Goal: Use online tool/utility: Utilize a website feature to perform a specific function

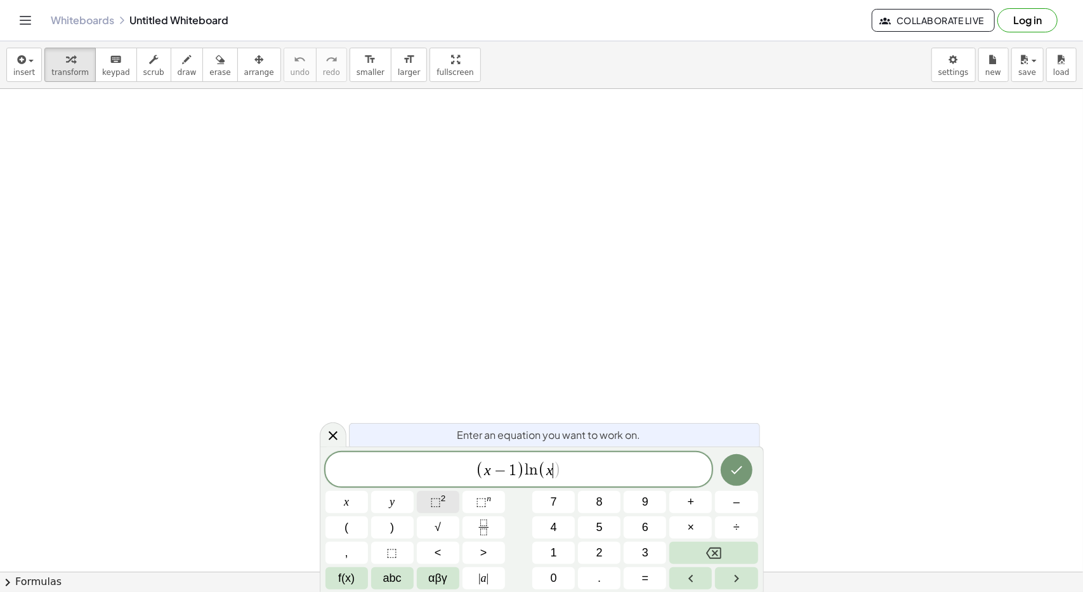
click at [440, 503] on span "⬚" at bounding box center [435, 501] width 11 height 13
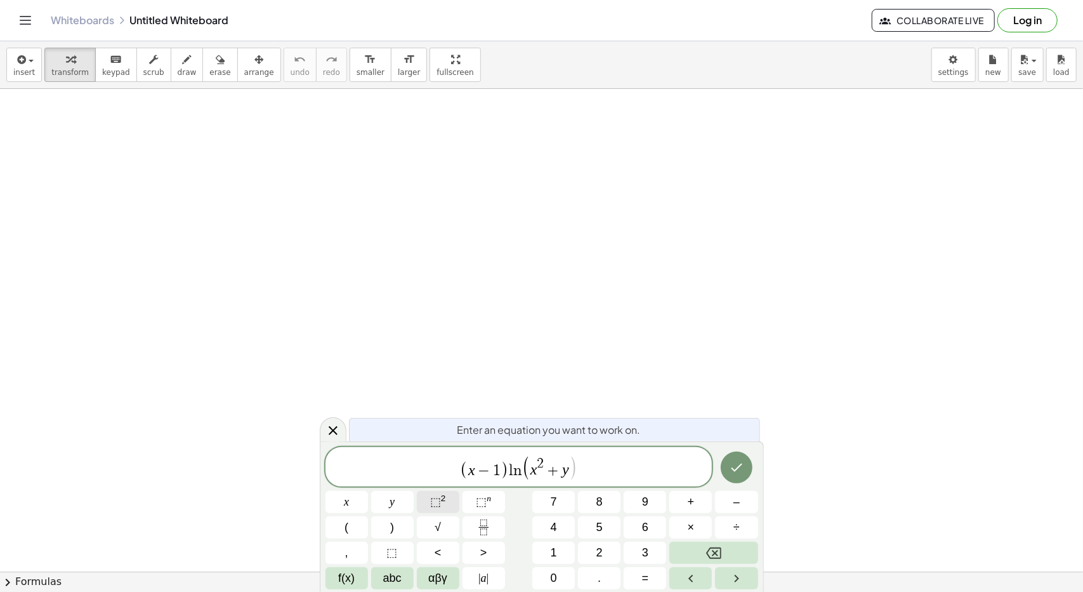
click at [452, 496] on button "⬚ 2" at bounding box center [438, 502] width 43 height 22
click at [590, 550] on button "2" at bounding box center [599, 552] width 43 height 22
click at [737, 465] on icon "Done" at bounding box center [736, 467] width 15 height 15
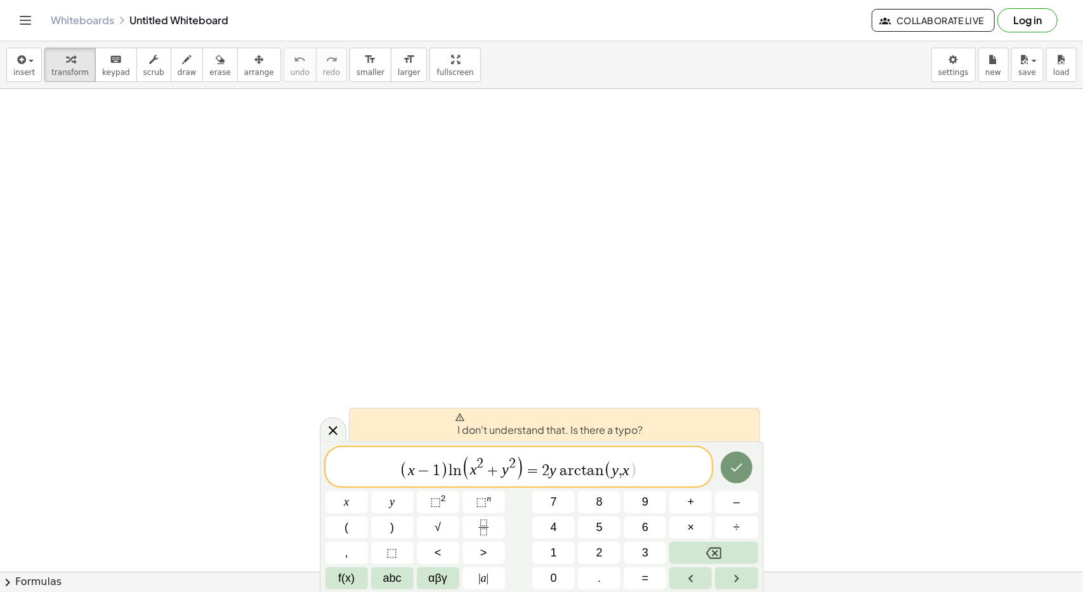
click at [630, 470] on span ")" at bounding box center [634, 470] width 8 height 18
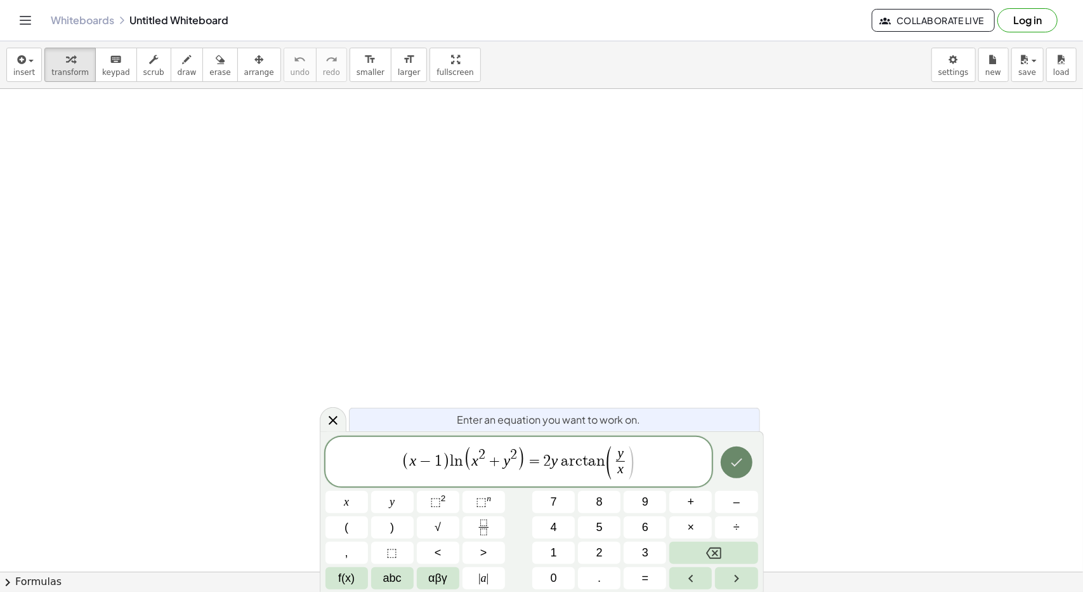
click at [736, 463] on icon "Done" at bounding box center [736, 461] width 15 height 15
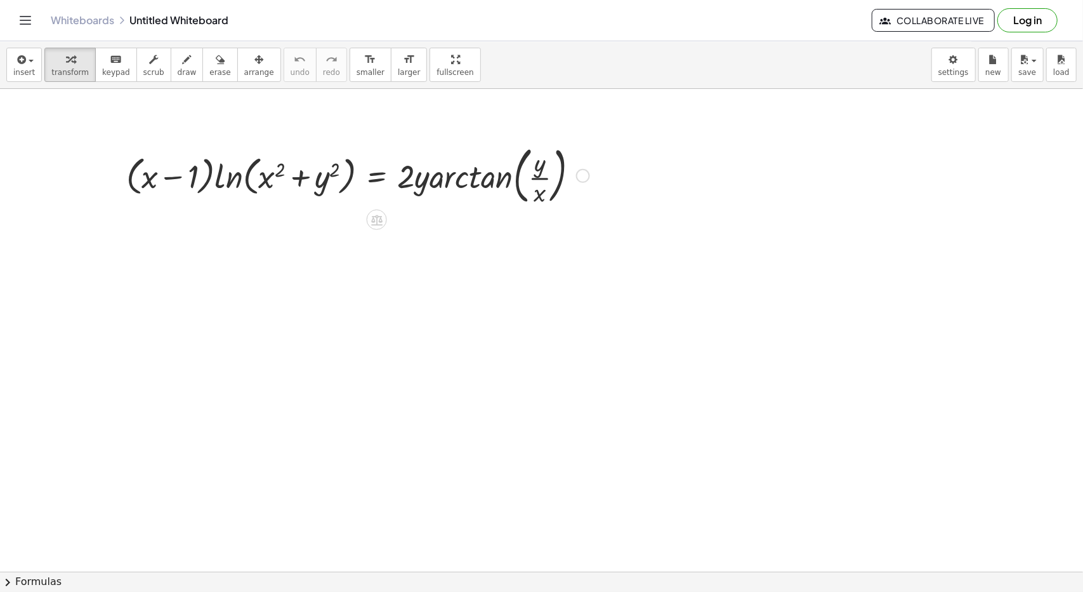
click at [350, 190] on div at bounding box center [358, 174] width 476 height 69
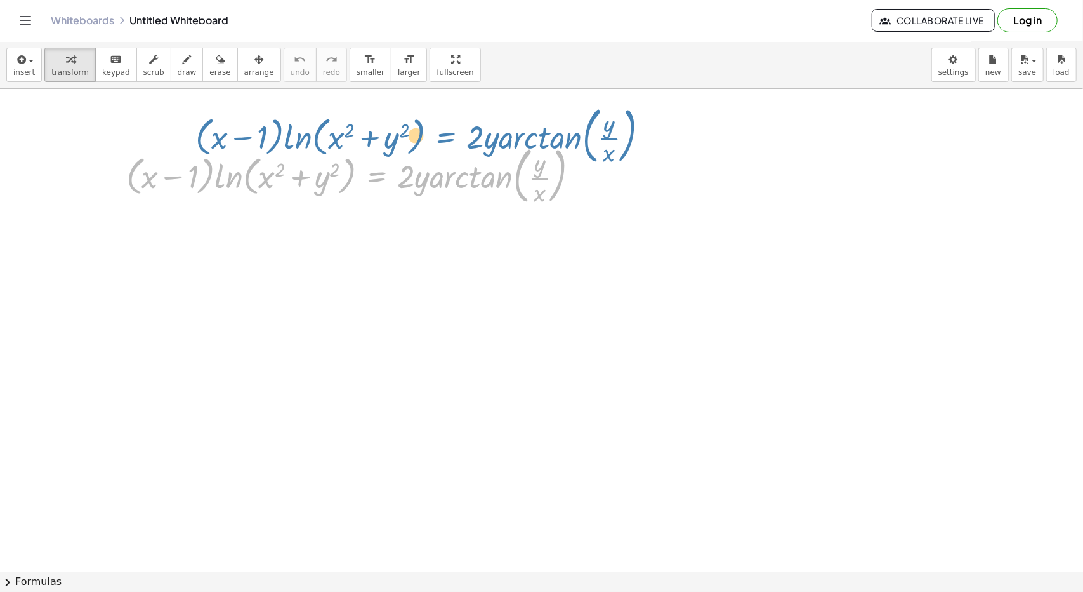
drag, startPoint x: 376, startPoint y: 184, endPoint x: 443, endPoint y: 144, distance: 78.3
click at [443, 144] on div at bounding box center [358, 174] width 476 height 69
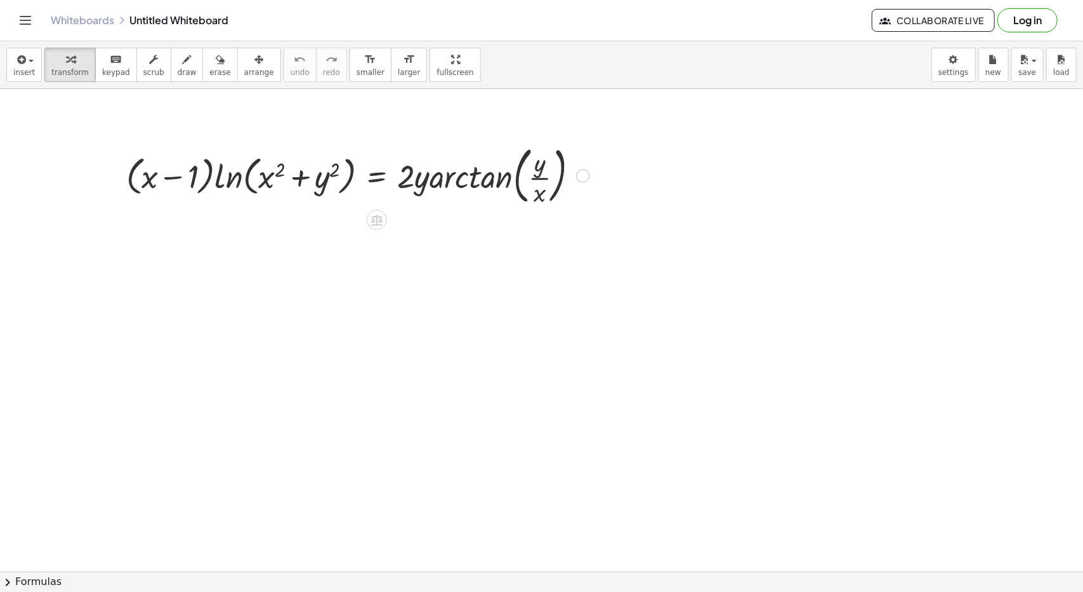
click at [199, 164] on div at bounding box center [358, 174] width 476 height 69
click at [242, 180] on div at bounding box center [358, 174] width 476 height 69
click at [168, 172] on div at bounding box center [358, 174] width 476 height 69
click at [190, 169] on div at bounding box center [358, 174] width 476 height 69
click at [379, 220] on icon at bounding box center [376, 220] width 11 height 11
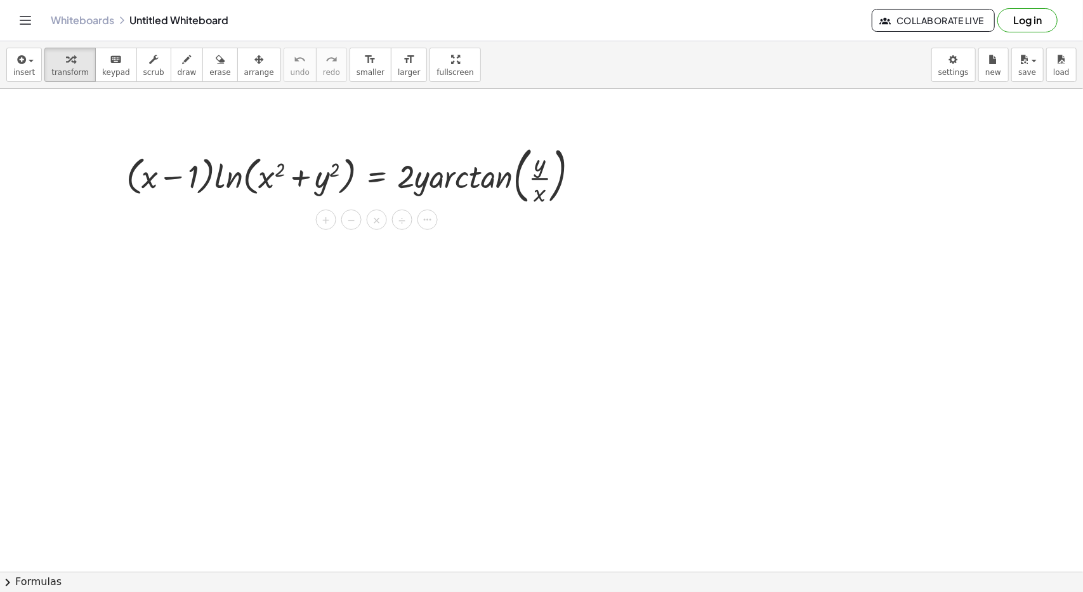
drag, startPoint x: 584, startPoint y: 172, endPoint x: 648, endPoint y: 322, distance: 162.9
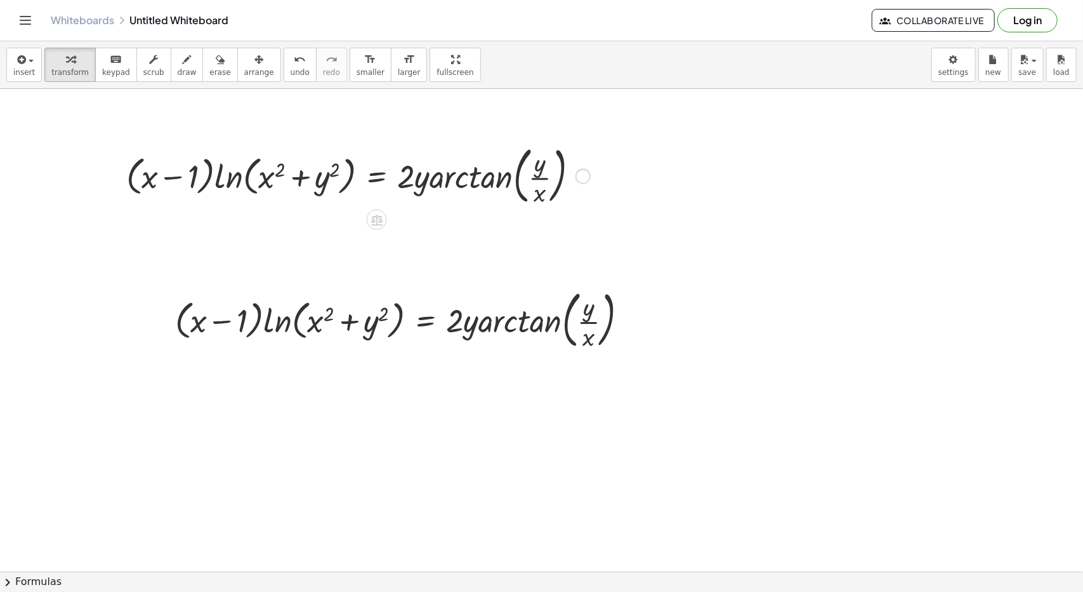
click at [584, 173] on div at bounding box center [583, 175] width 14 height 14
click at [473, 314] on div at bounding box center [407, 318] width 476 height 69
click at [451, 327] on div at bounding box center [407, 318] width 476 height 69
drag, startPoint x: 408, startPoint y: 306, endPoint x: 352, endPoint y: 318, distance: 57.1
click at [352, 318] on div at bounding box center [407, 318] width 476 height 69
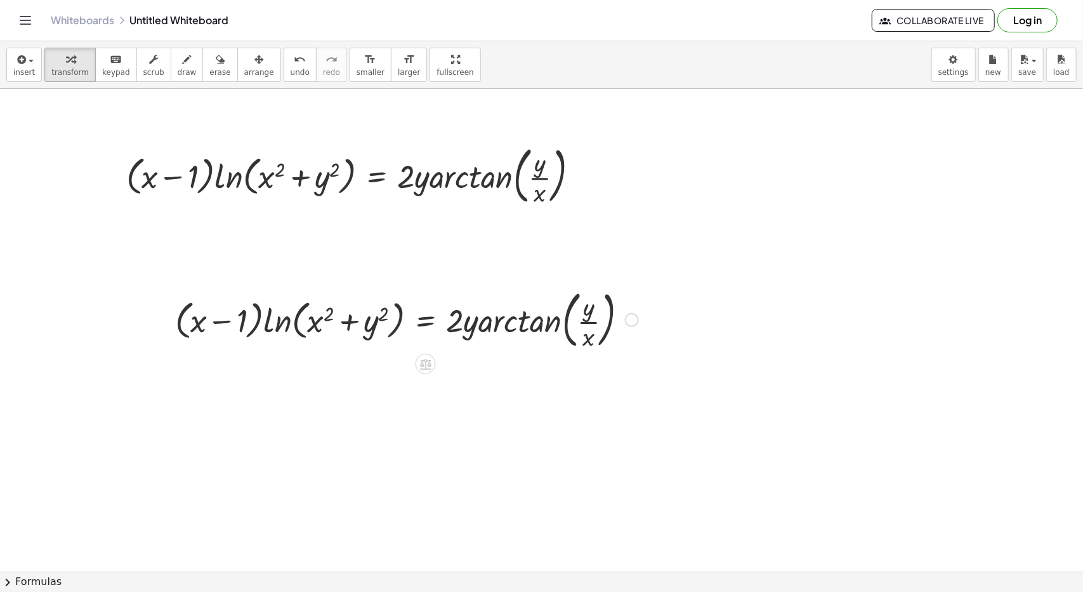
click at [352, 318] on div at bounding box center [407, 318] width 476 height 69
click at [418, 319] on div at bounding box center [407, 318] width 476 height 69
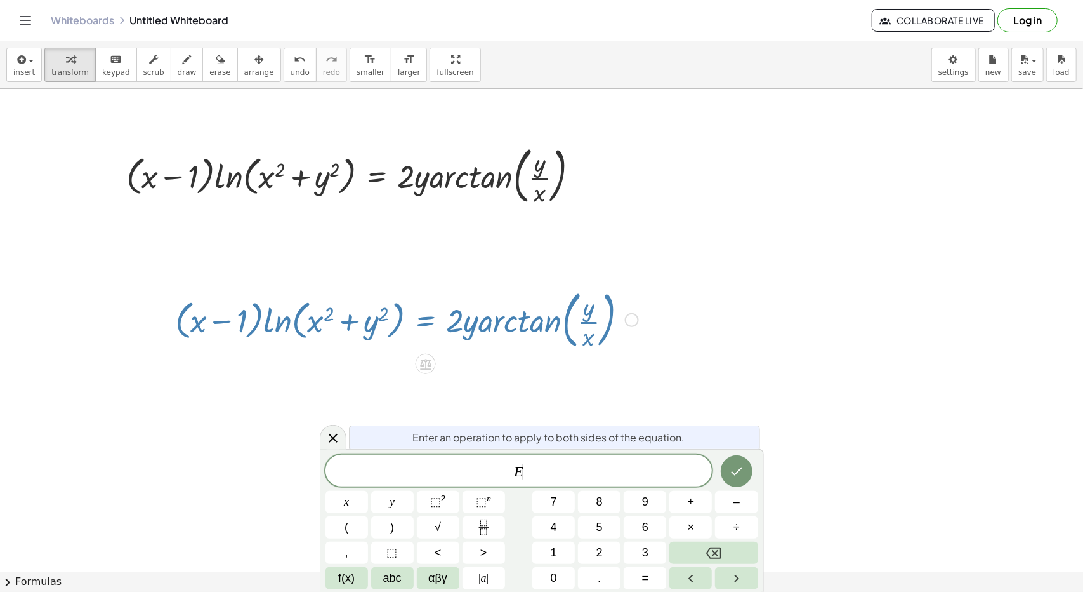
click at [418, 319] on div at bounding box center [407, 318] width 476 height 69
click at [331, 440] on icon at bounding box center [333, 437] width 15 height 15
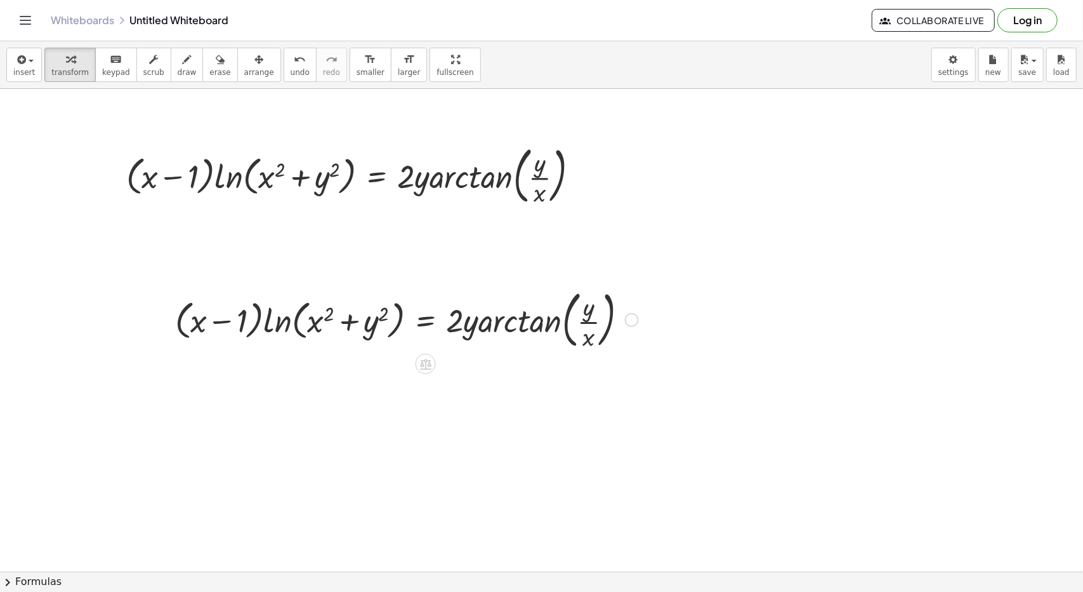
click at [420, 327] on div at bounding box center [407, 318] width 476 height 69
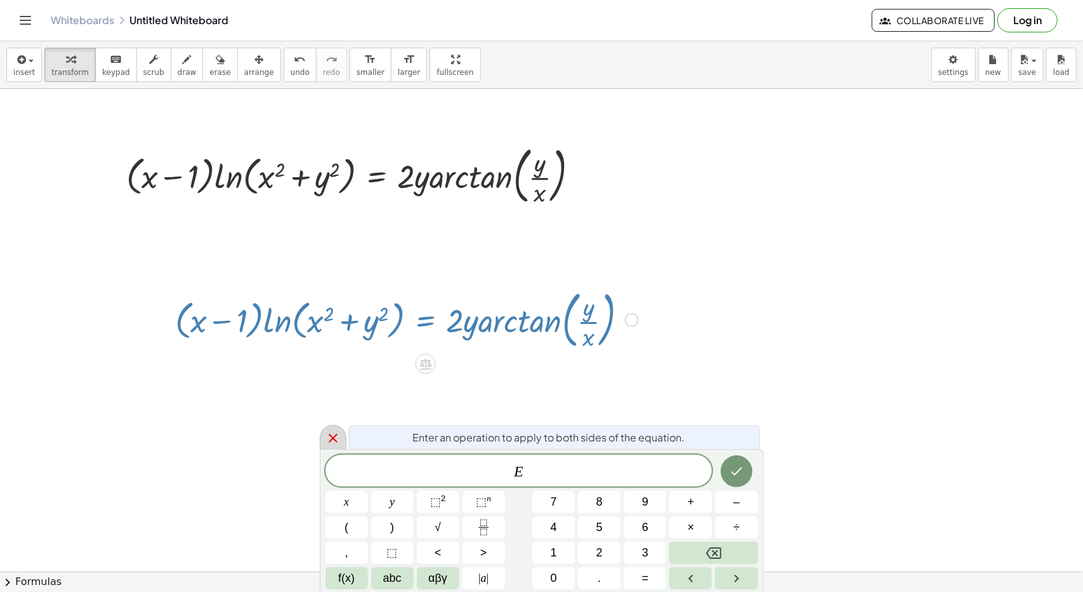
click at [328, 442] on icon at bounding box center [333, 437] width 15 height 15
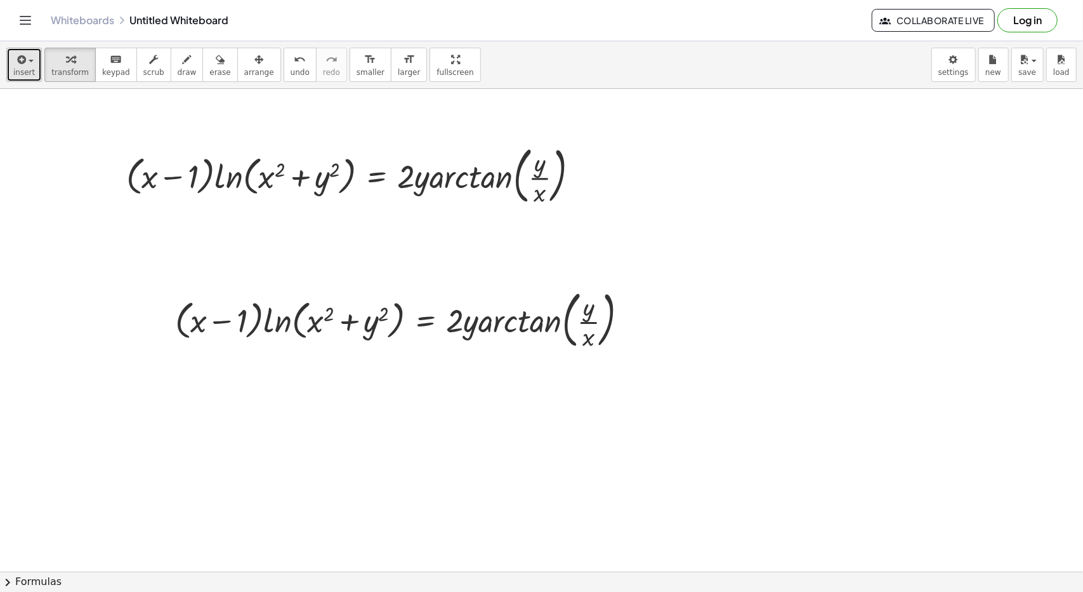
click at [29, 60] on span "button" at bounding box center [31, 61] width 5 height 3
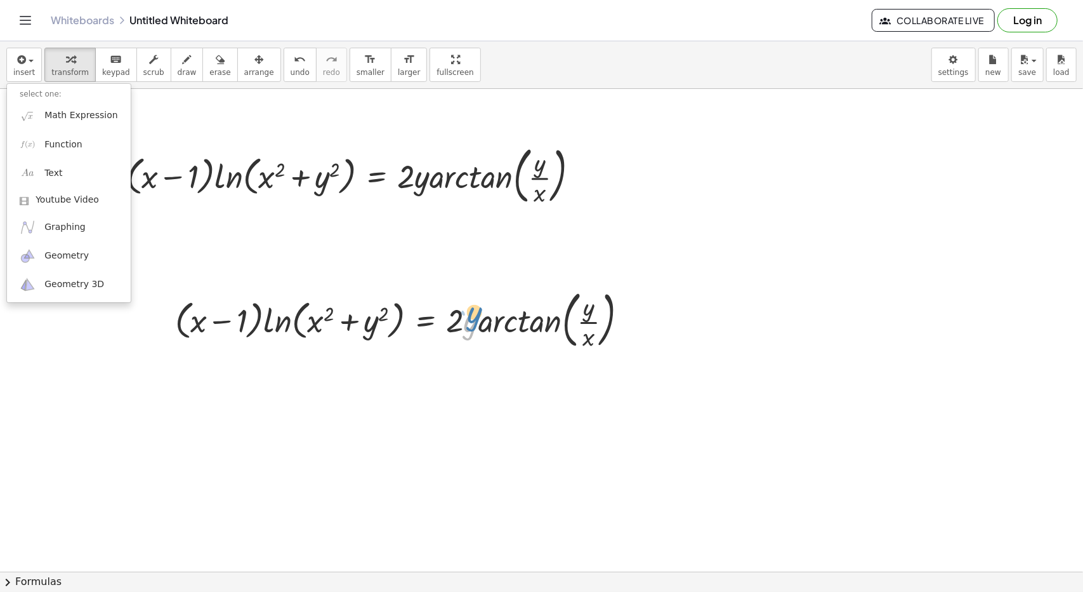
drag, startPoint x: 473, startPoint y: 298, endPoint x: 476, endPoint y: 289, distance: 9.4
click at [476, 289] on div at bounding box center [407, 318] width 476 height 69
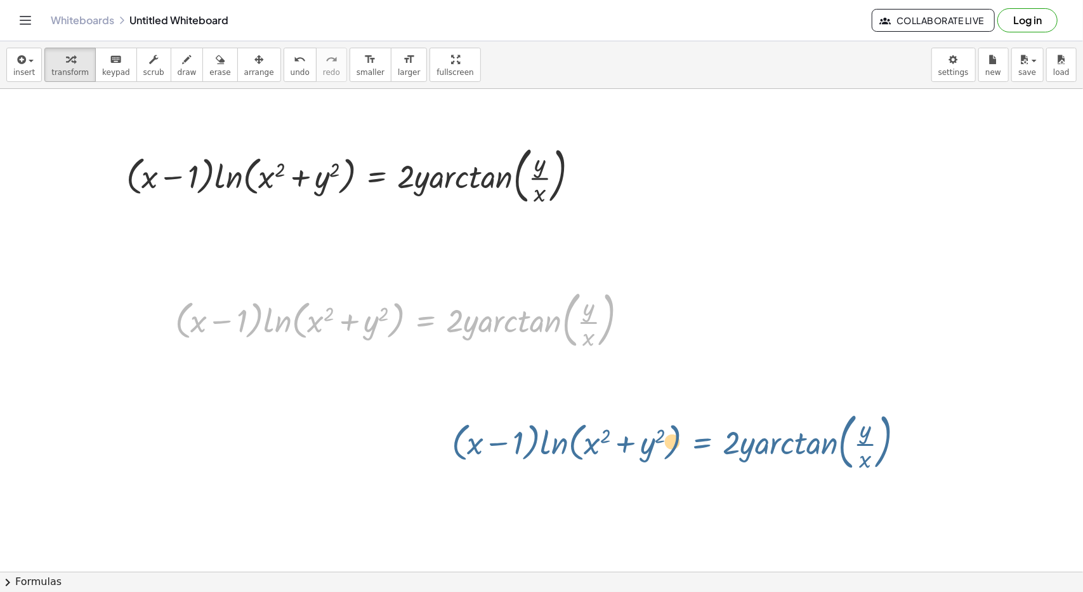
drag, startPoint x: 420, startPoint y: 312, endPoint x: 701, endPoint y: 432, distance: 305.1
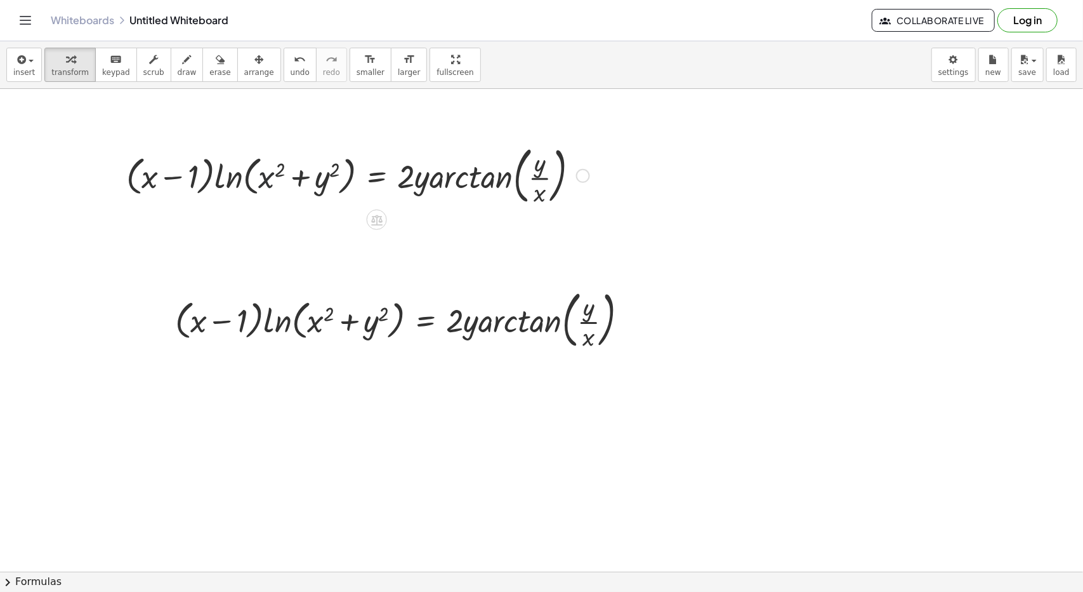
click at [274, 173] on div at bounding box center [358, 174] width 476 height 69
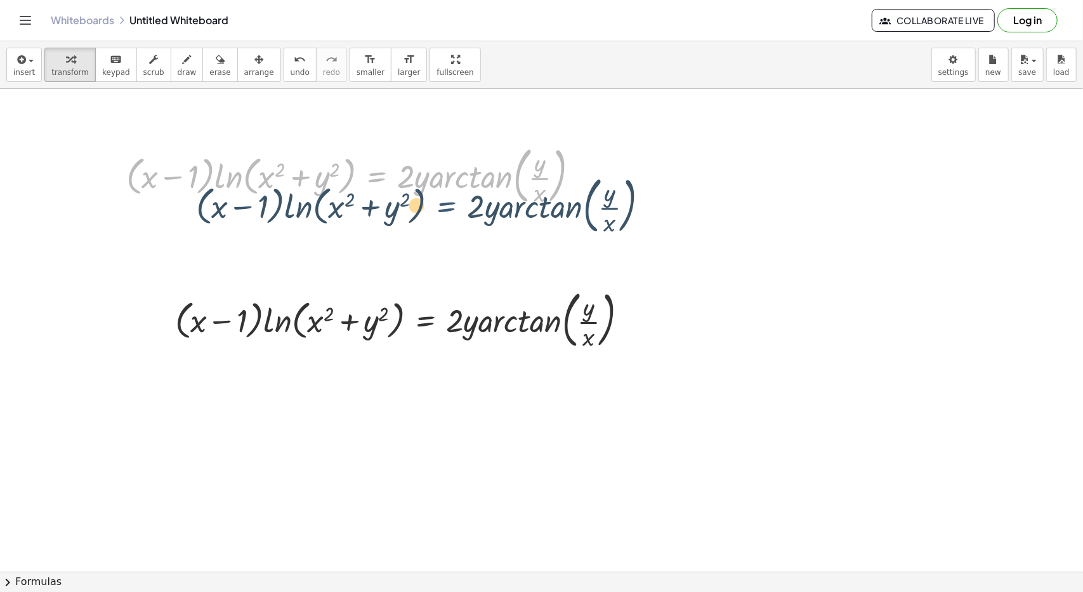
drag, startPoint x: 362, startPoint y: 181, endPoint x: 434, endPoint y: 224, distance: 84.2
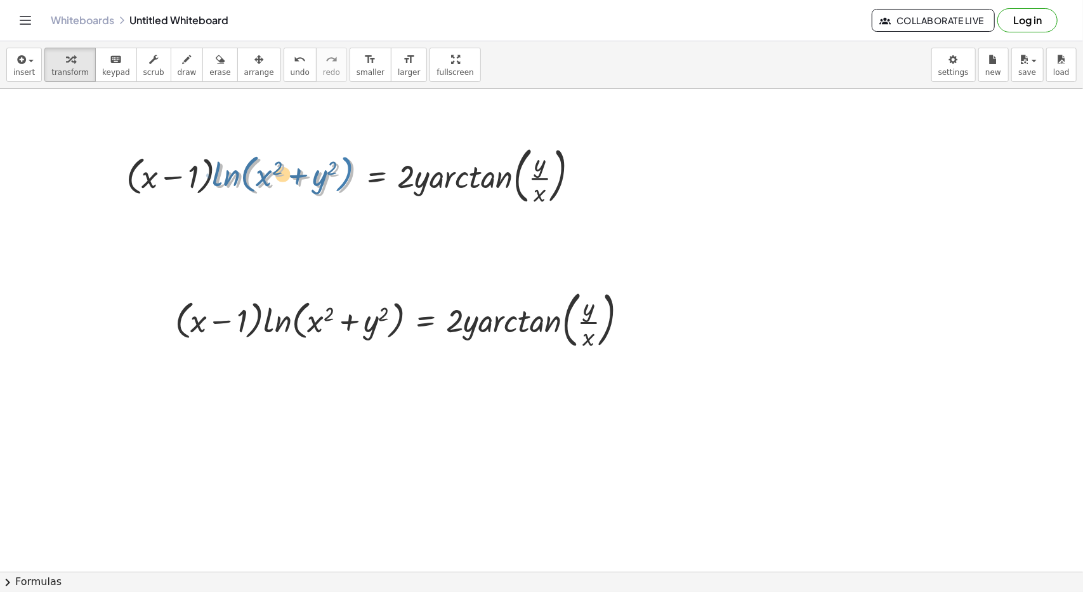
click at [341, 186] on div at bounding box center [358, 174] width 476 height 69
click at [334, 187] on div at bounding box center [358, 174] width 476 height 69
click at [322, 181] on div at bounding box center [358, 174] width 476 height 69
click at [326, 178] on div at bounding box center [358, 174] width 476 height 69
click at [339, 163] on div at bounding box center [358, 174] width 476 height 69
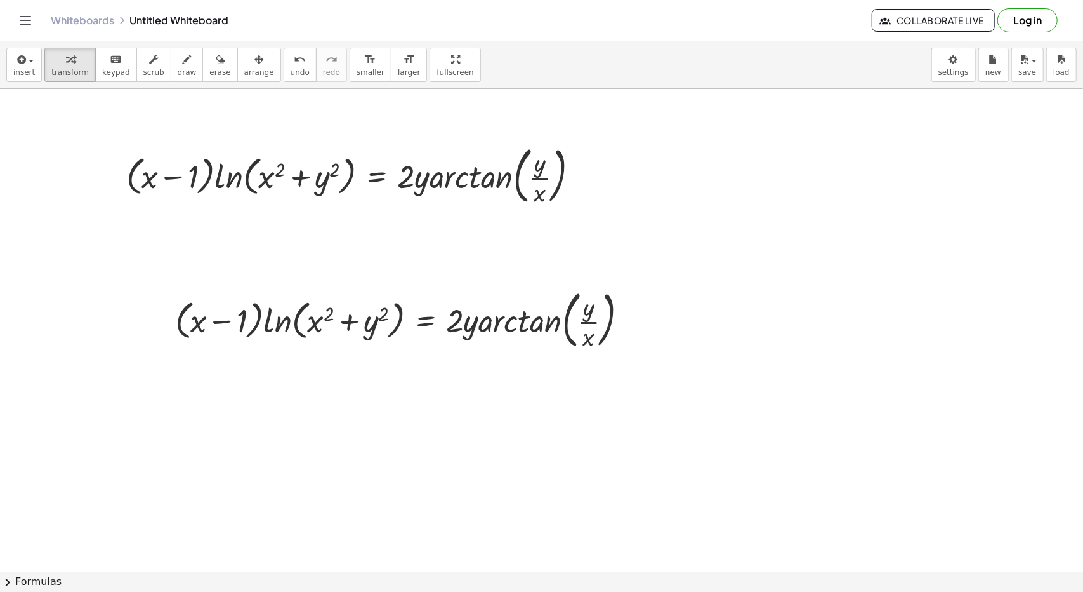
click at [26, 56] on span "button" at bounding box center [27, 60] width 3 height 9
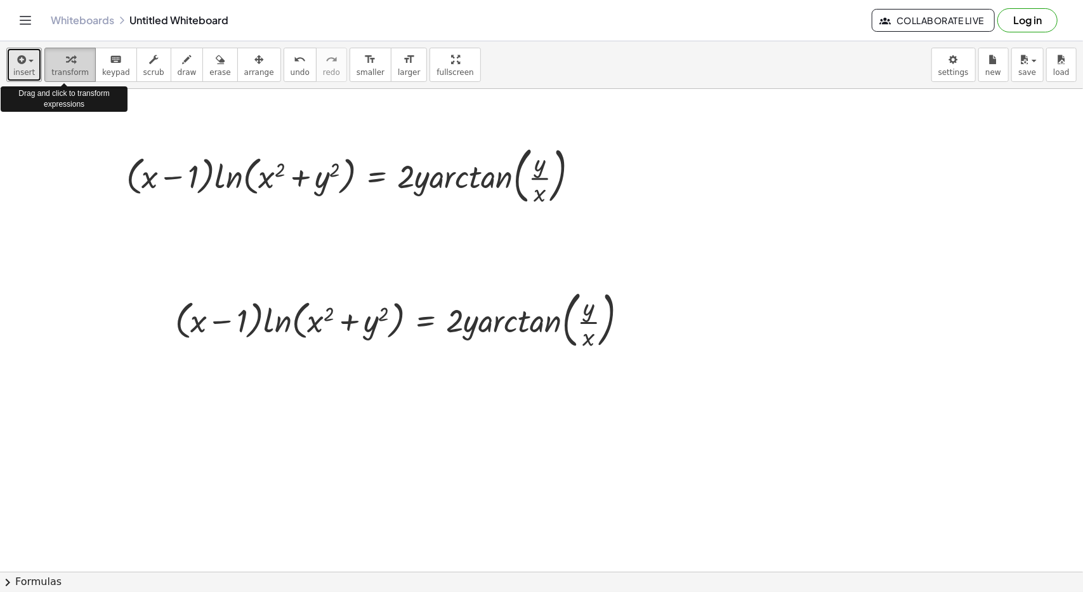
click at [69, 65] on div "button" at bounding box center [69, 58] width 37 height 15
click at [75, 65] on button "transform" at bounding box center [69, 65] width 51 height 34
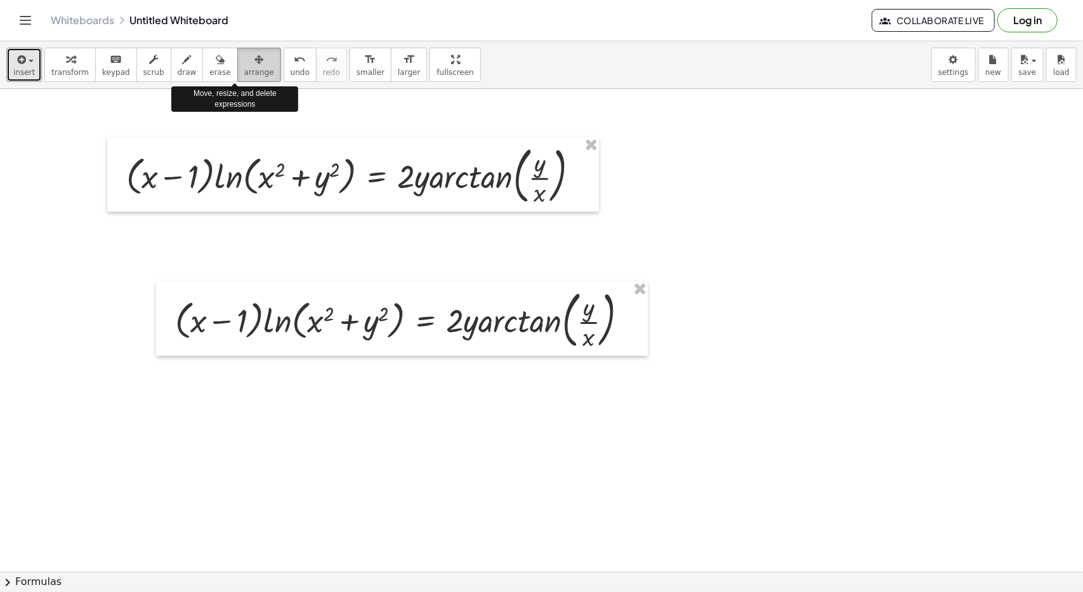
click at [253, 62] on button "arrange" at bounding box center [259, 65] width 44 height 34
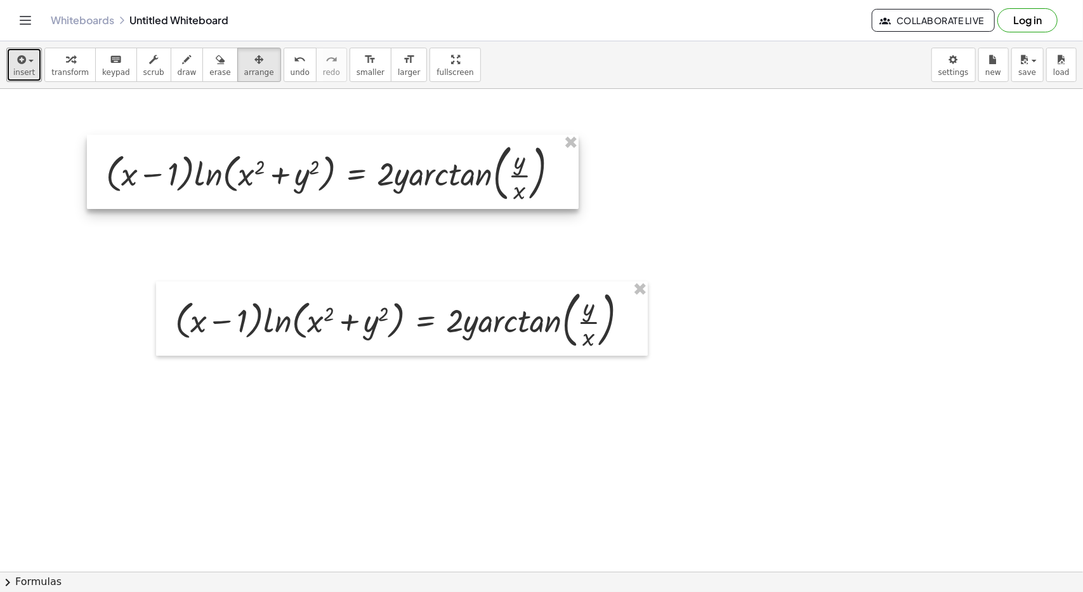
drag, startPoint x: 254, startPoint y: 162, endPoint x: 227, endPoint y: 157, distance: 27.9
click at [227, 157] on div at bounding box center [333, 172] width 492 height 75
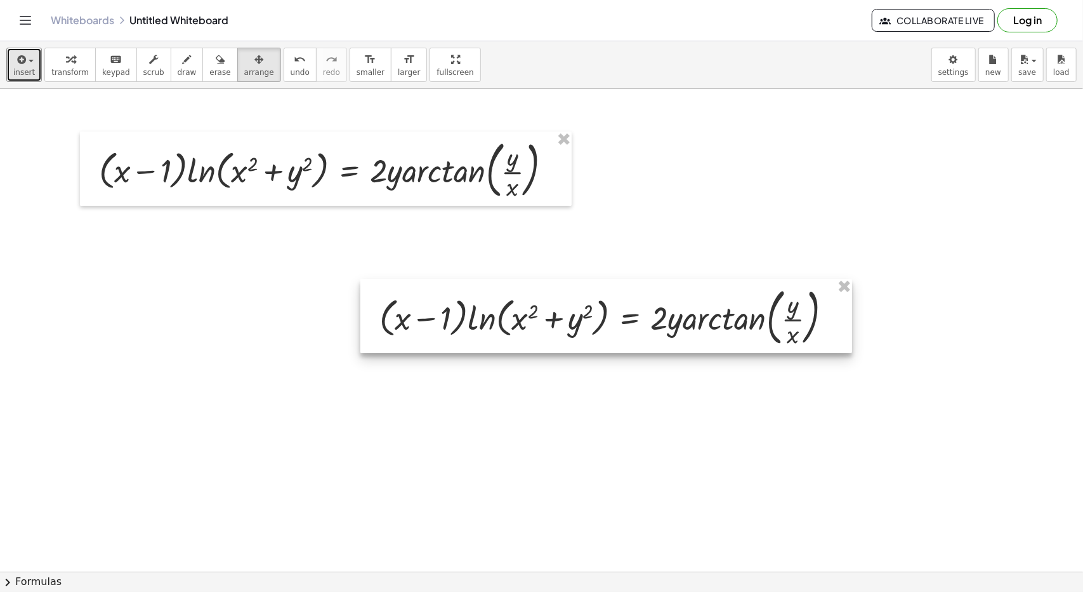
drag, startPoint x: 319, startPoint y: 294, endPoint x: 529, endPoint y: 293, distance: 210.7
click at [529, 293] on div at bounding box center [606, 316] width 492 height 75
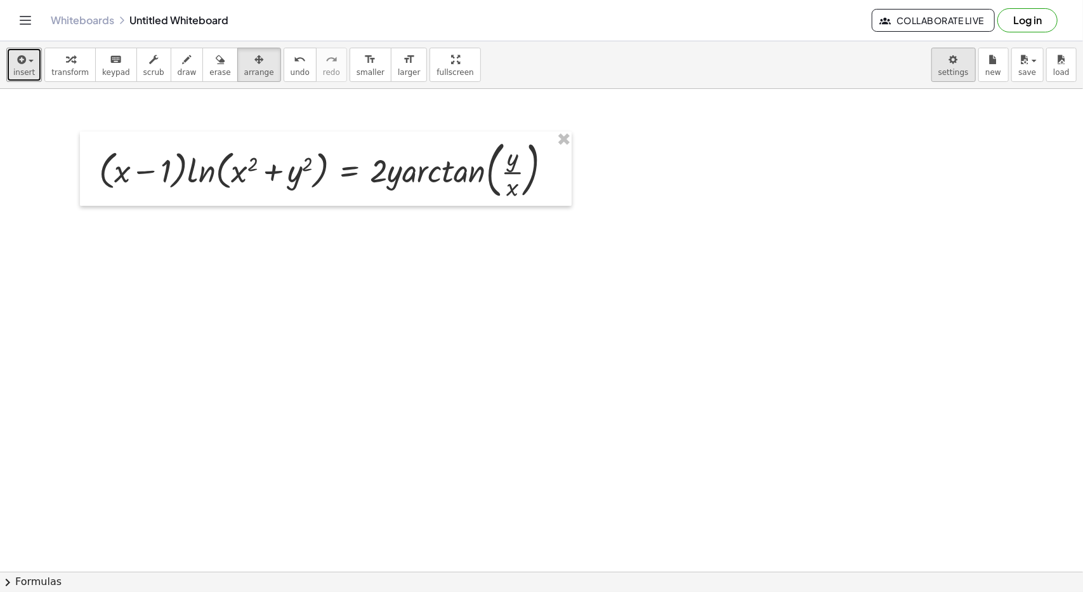
click at [964, 64] on body "Graspable Math Activities Get Started Activity Bank Assigned Work Classes White…" at bounding box center [541, 296] width 1083 height 592
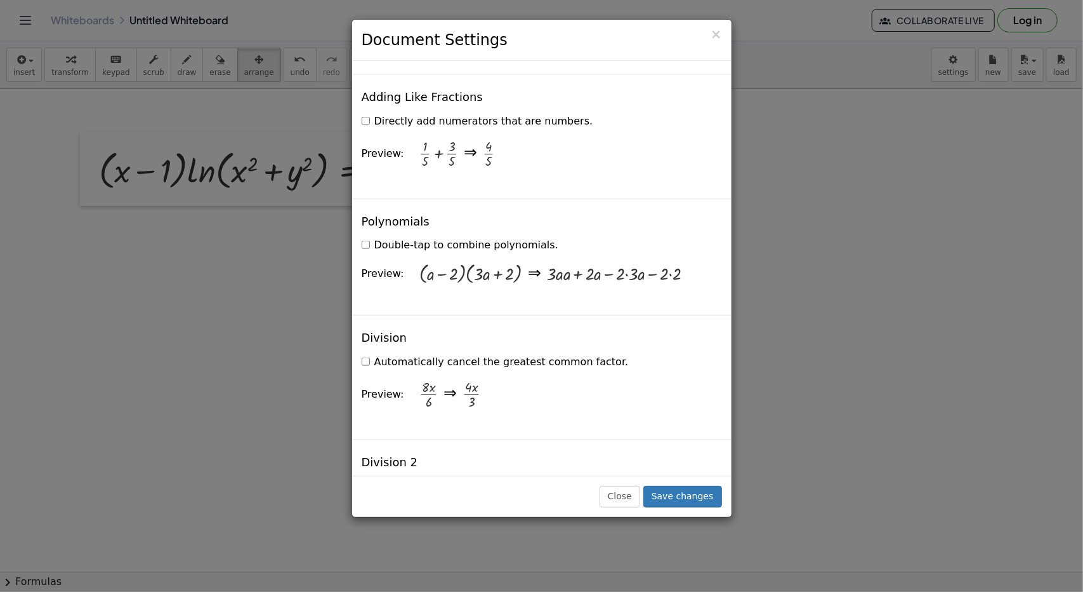
scroll to position [1104, 0]
drag, startPoint x: 461, startPoint y: 122, endPoint x: 470, endPoint y: 122, distance: 8.9
click at [470, 142] on div "⇒" at bounding box center [470, 153] width 13 height 23
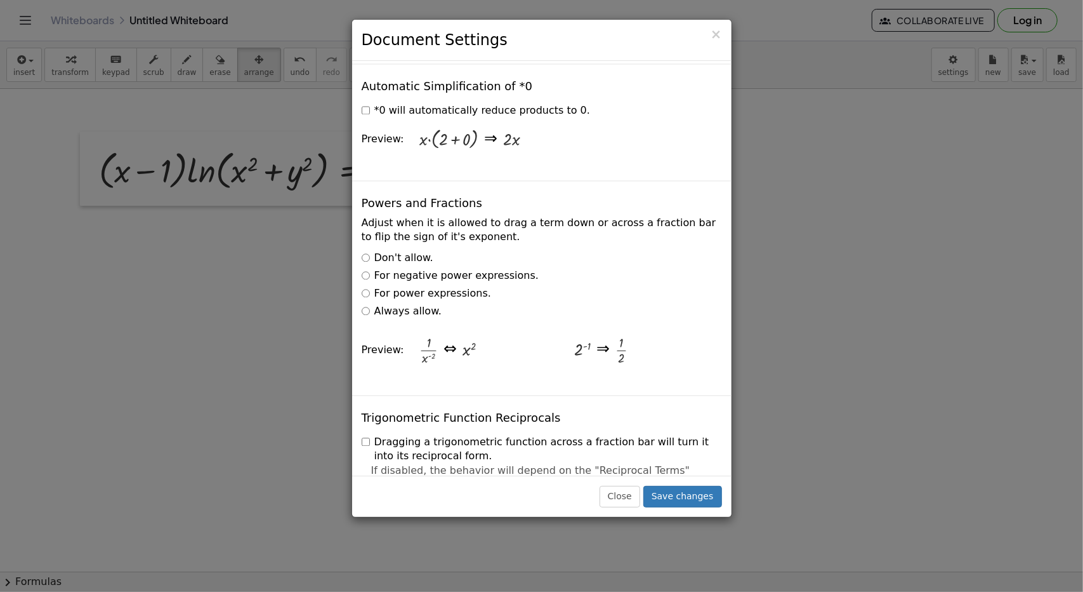
scroll to position [1877, 0]
click at [406, 303] on label "Always allow." at bounding box center [402, 310] width 80 height 15
click at [401, 286] on label "For power expressions." at bounding box center [426, 293] width 129 height 15
click at [401, 303] on label "Always allow." at bounding box center [402, 310] width 80 height 15
click at [402, 286] on label "For power expressions." at bounding box center [426, 293] width 129 height 15
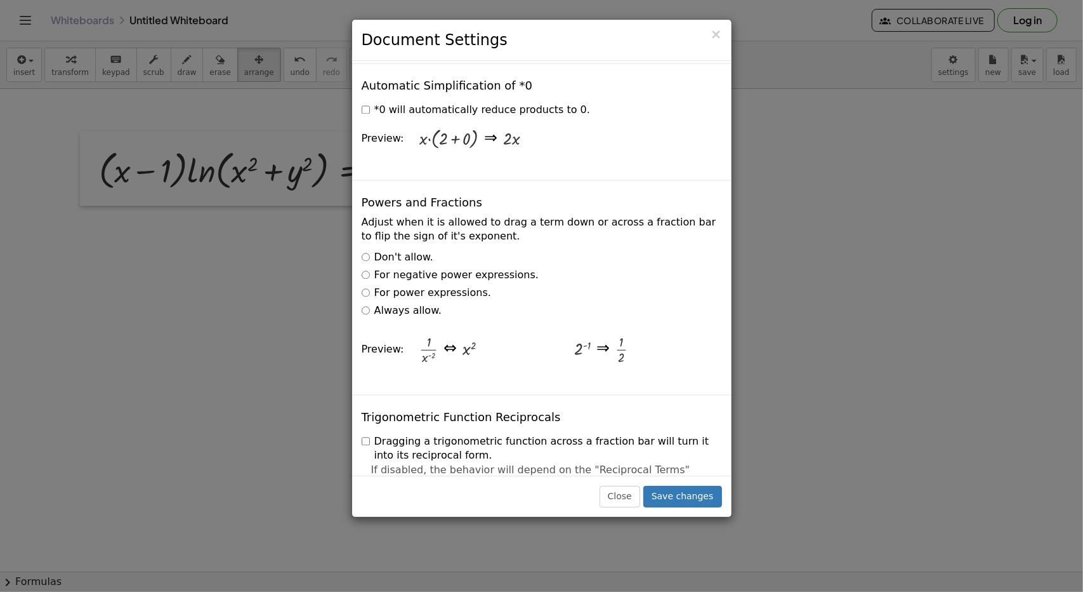
click at [427, 268] on label "For negative power expressions." at bounding box center [450, 275] width 177 height 15
click at [421, 286] on label "For power expressions." at bounding box center [426, 293] width 129 height 15
click at [414, 267] on div "Adjust when it is allowed to drag a term down or across a fraction bar to flip …" at bounding box center [542, 294] width 360 height 159
click at [390, 303] on label "Always allow." at bounding box center [402, 310] width 80 height 15
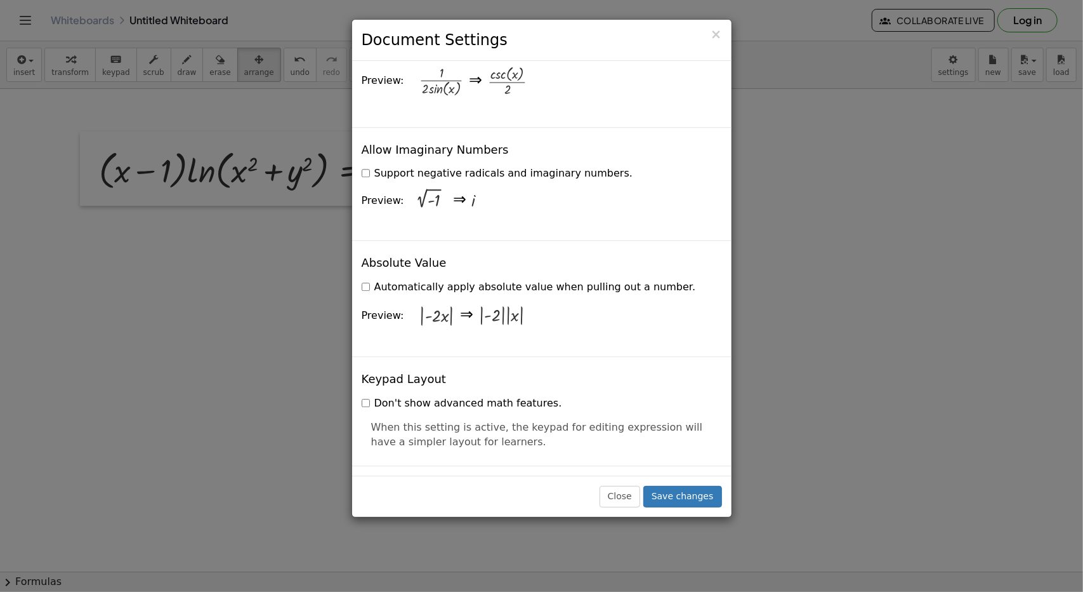
scroll to position [2336, 0]
click at [493, 278] on label "Automatically apply absolute value when pulling out a number." at bounding box center [529, 285] width 334 height 15
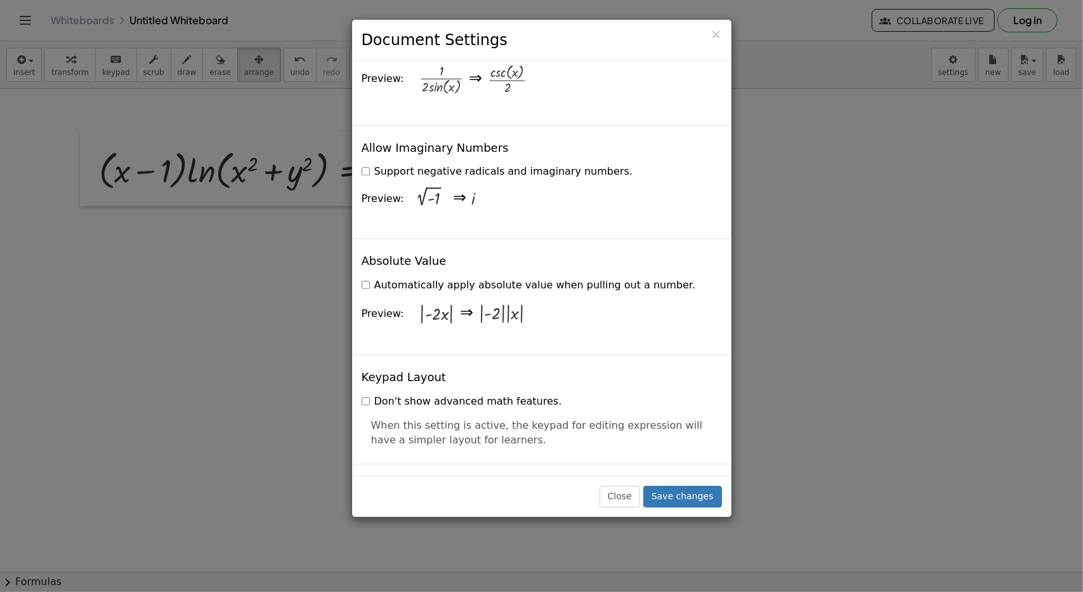
click at [493, 278] on label "Automatically apply absolute value when pulling out a number." at bounding box center [529, 285] width 334 height 15
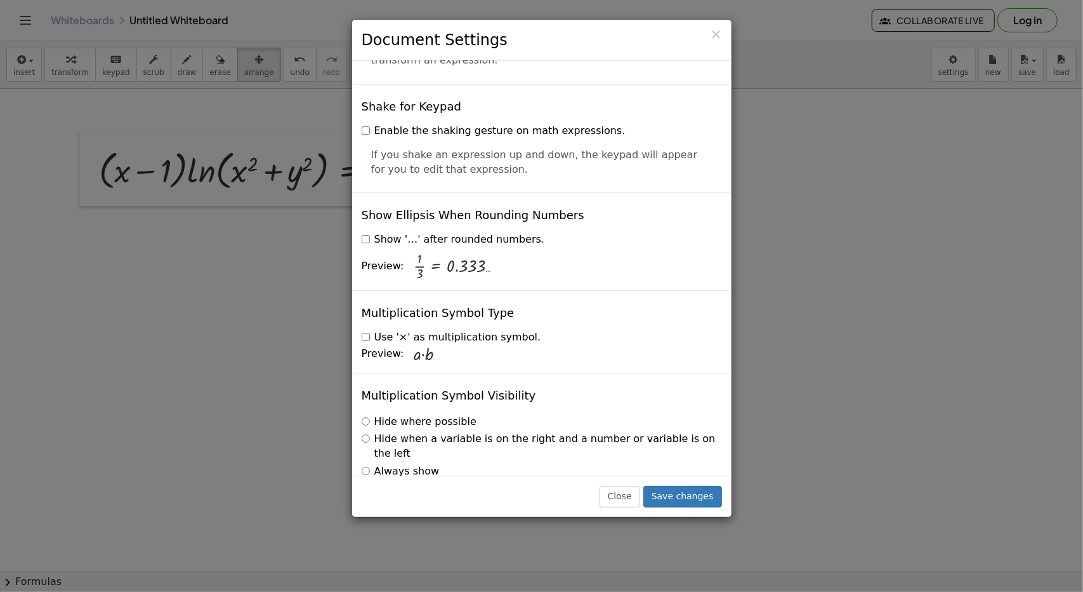
scroll to position [2965, 0]
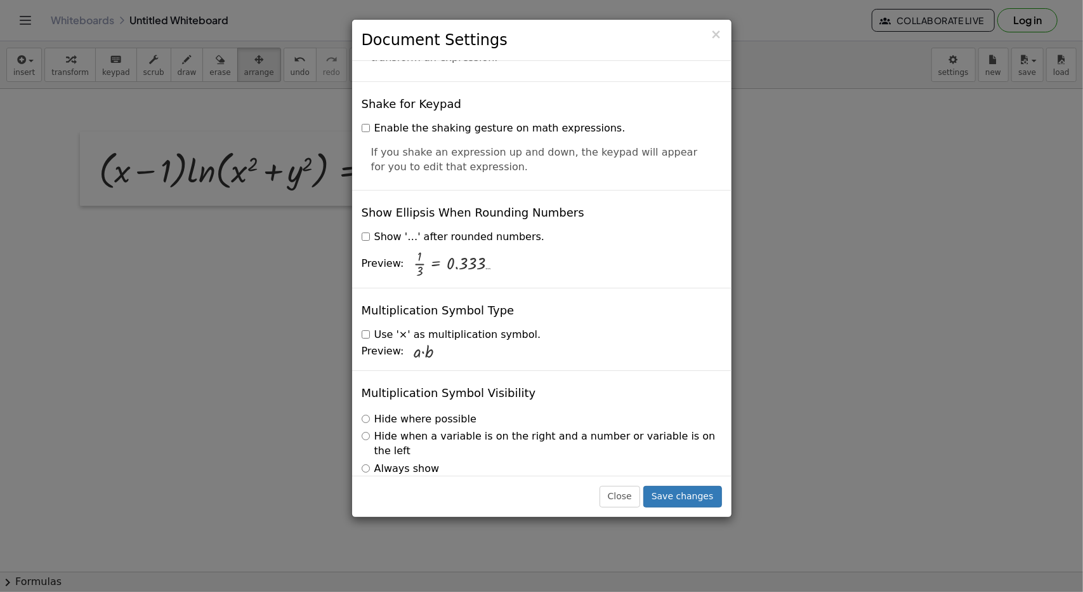
click at [399, 429] on label "Hide when a variable is on the right and a number or variable is on the left" at bounding box center [542, 443] width 360 height 29
click at [391, 461] on label "Always show" at bounding box center [401, 468] width 78 height 15
click at [395, 429] on label "Hide when a variable is on the right and a number or variable is on the left" at bounding box center [542, 443] width 360 height 29
click at [388, 412] on label "Hide where possible" at bounding box center [419, 419] width 115 height 15
click at [390, 429] on label "Hide when a variable is on the right and a number or variable is on the left" at bounding box center [542, 443] width 360 height 29
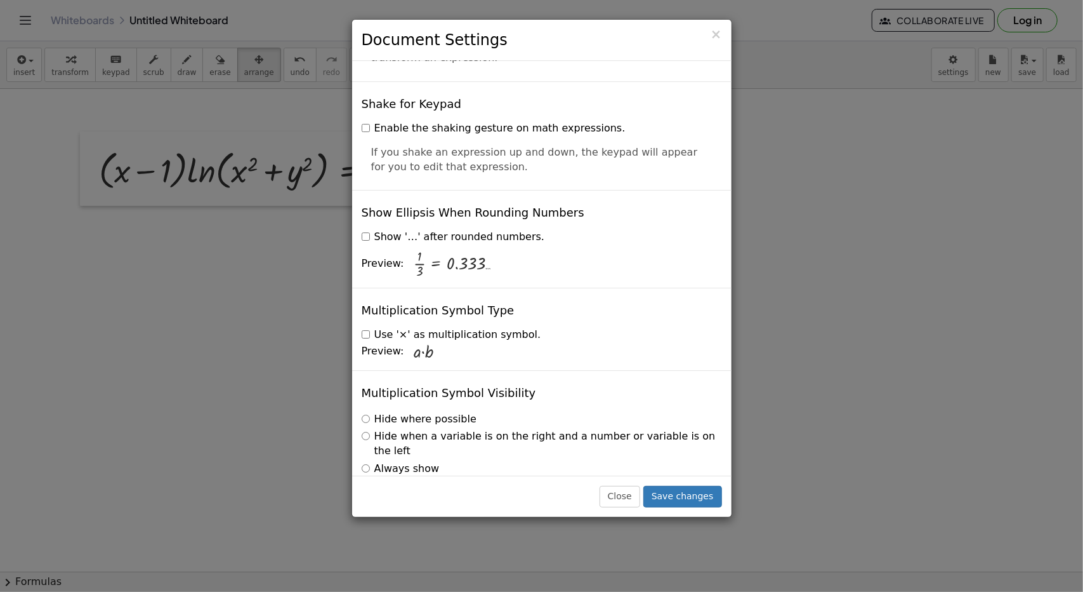
click at [387, 412] on label "Hide where possible" at bounding box center [419, 419] width 115 height 15
click at [391, 429] on label "Hide when a variable is on the right and a number or variable is on the left" at bounding box center [542, 443] width 360 height 29
click at [696, 500] on button "Save changes" at bounding box center [683, 497] width 79 height 22
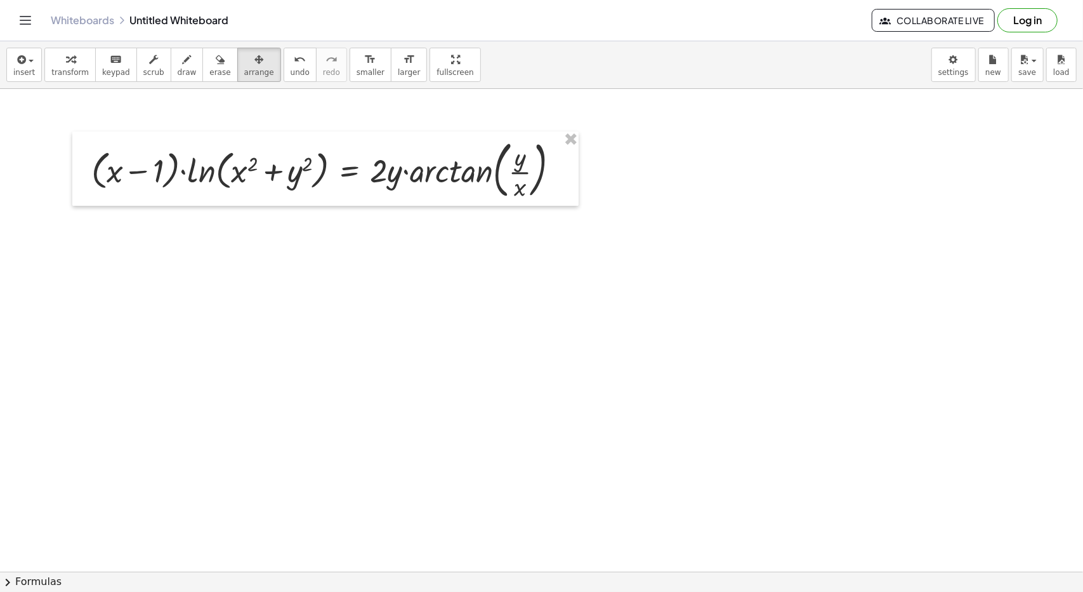
drag, startPoint x: 696, startPoint y: 150, endPoint x: 559, endPoint y: 253, distance: 170.5
drag, startPoint x: 454, startPoint y: 185, endPoint x: 532, endPoint y: 199, distance: 79.3
click at [532, 199] on div at bounding box center [325, 168] width 506 height 75
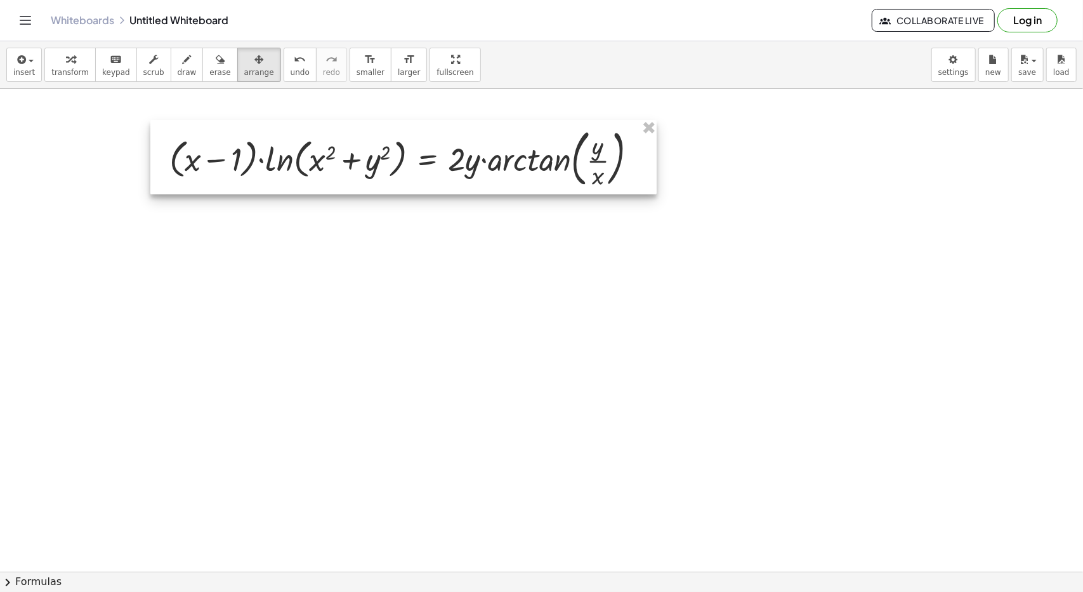
drag, startPoint x: 265, startPoint y: 196, endPoint x: 265, endPoint y: 168, distance: 27.9
click at [265, 168] on div at bounding box center [403, 157] width 506 height 75
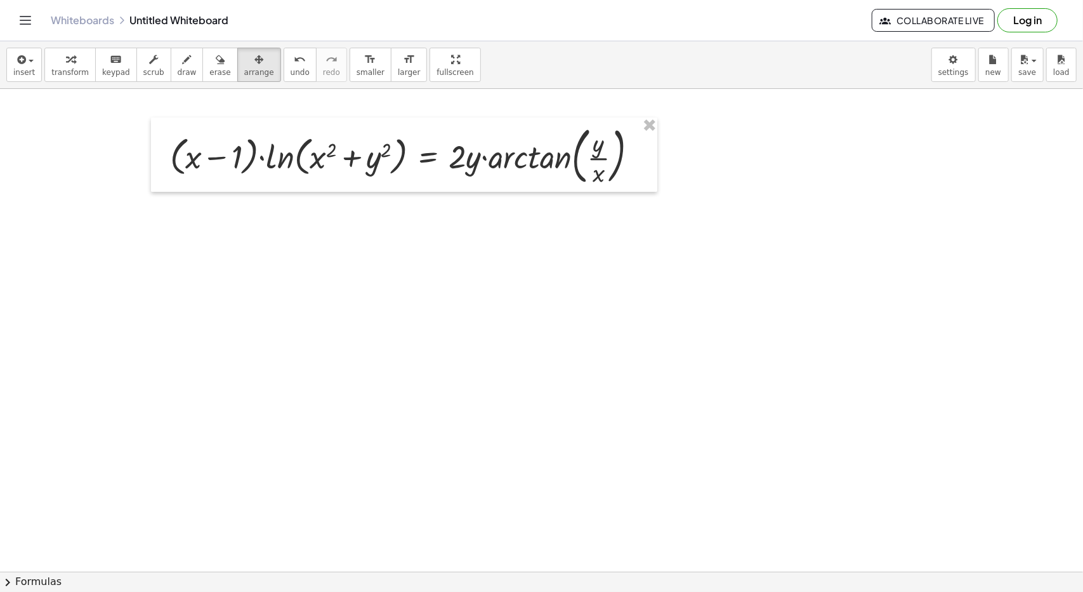
click at [32, 67] on button "insert" at bounding box center [24, 65] width 36 height 34
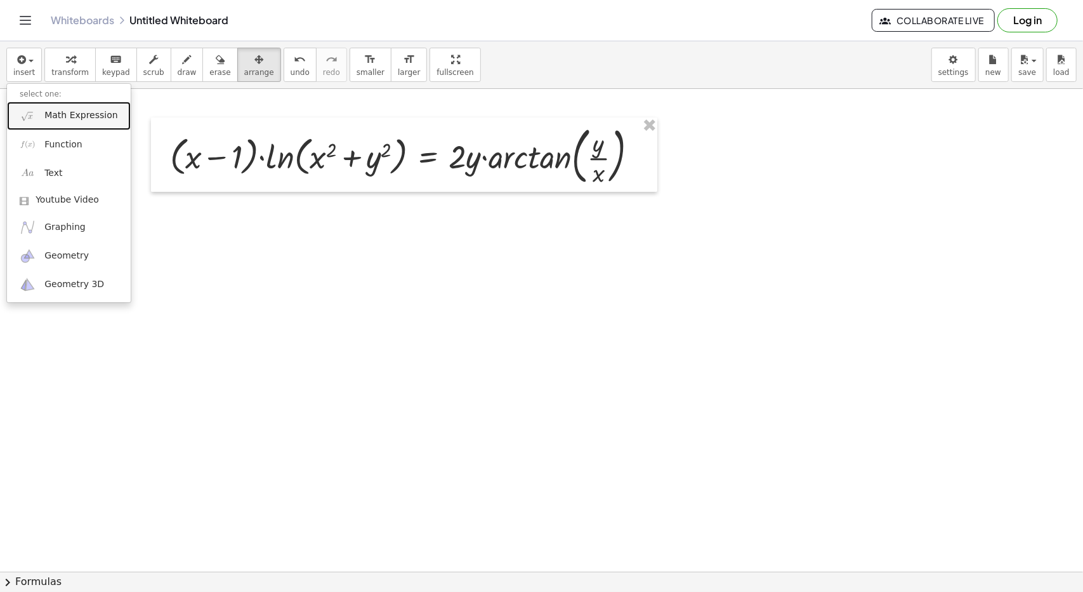
click at [64, 114] on span "Math Expression" at bounding box center [80, 115] width 73 height 13
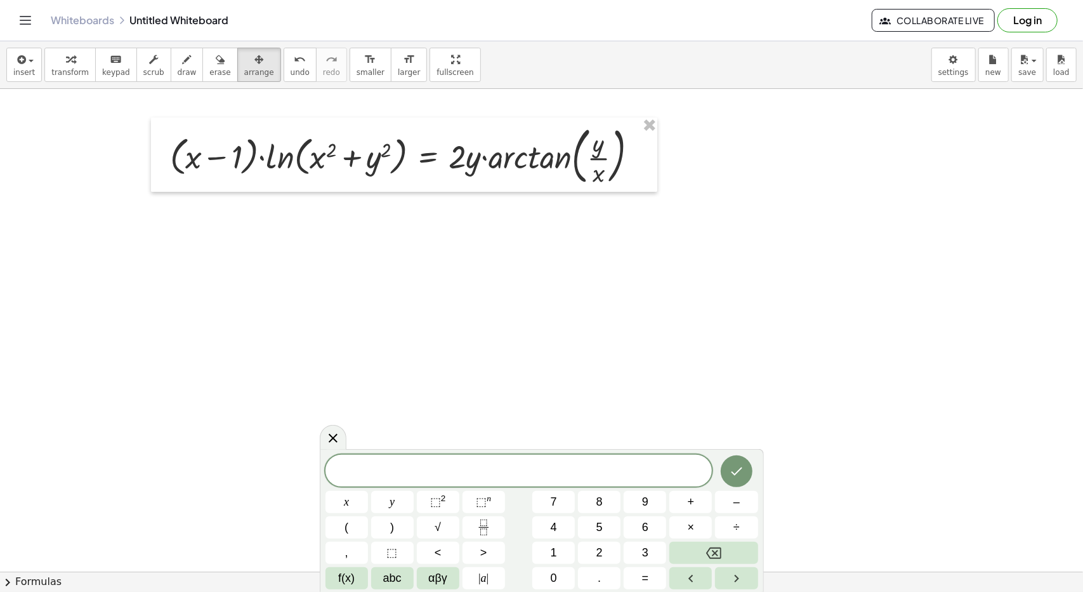
click at [112, 578] on button "chevron_right Formulas" at bounding box center [541, 581] width 1083 height 20
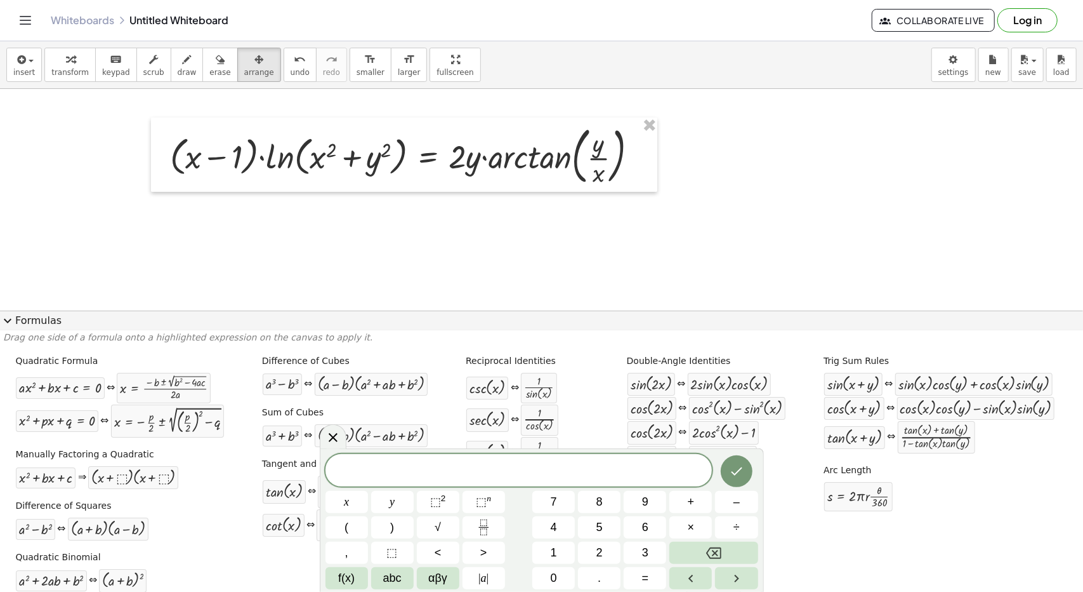
scroll to position [15, 0]
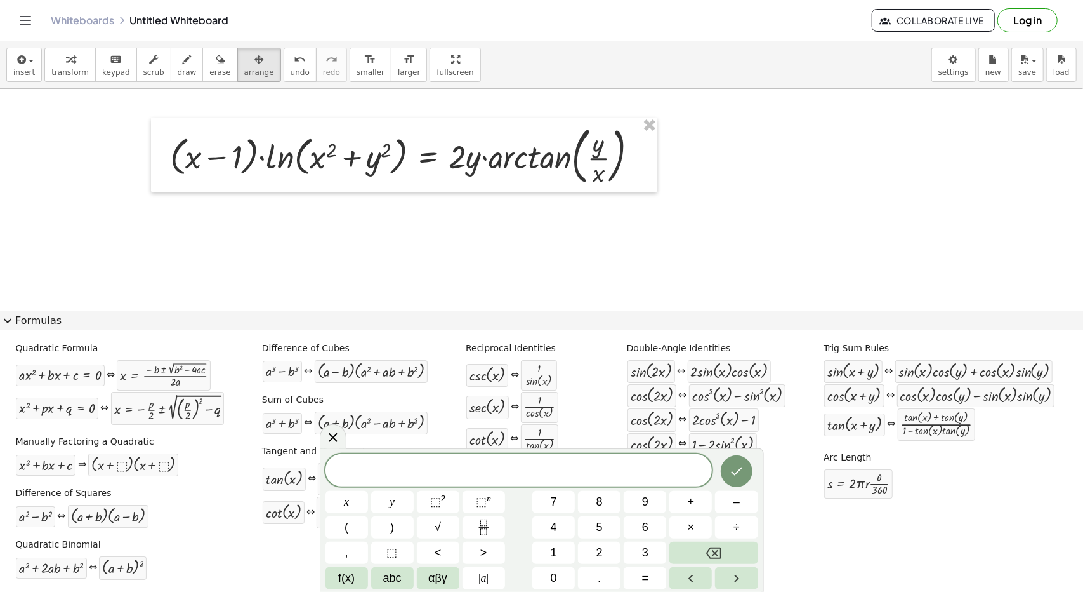
click at [11, 318] on span "expand_more" at bounding box center [7, 320] width 15 height 15
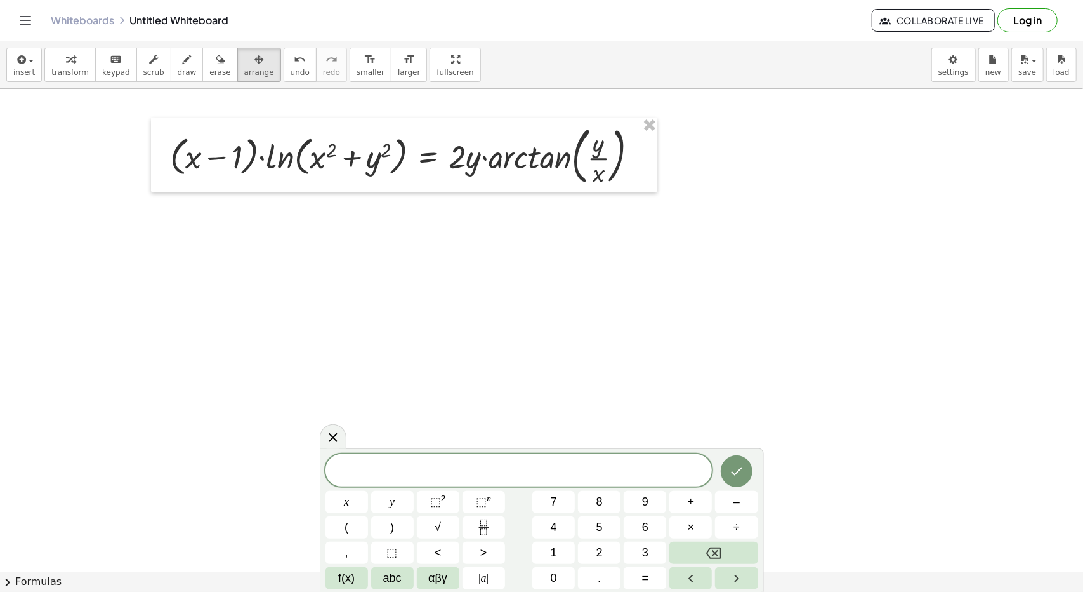
click at [25, 22] on icon "Toggle navigation" at bounding box center [25, 20] width 15 height 15
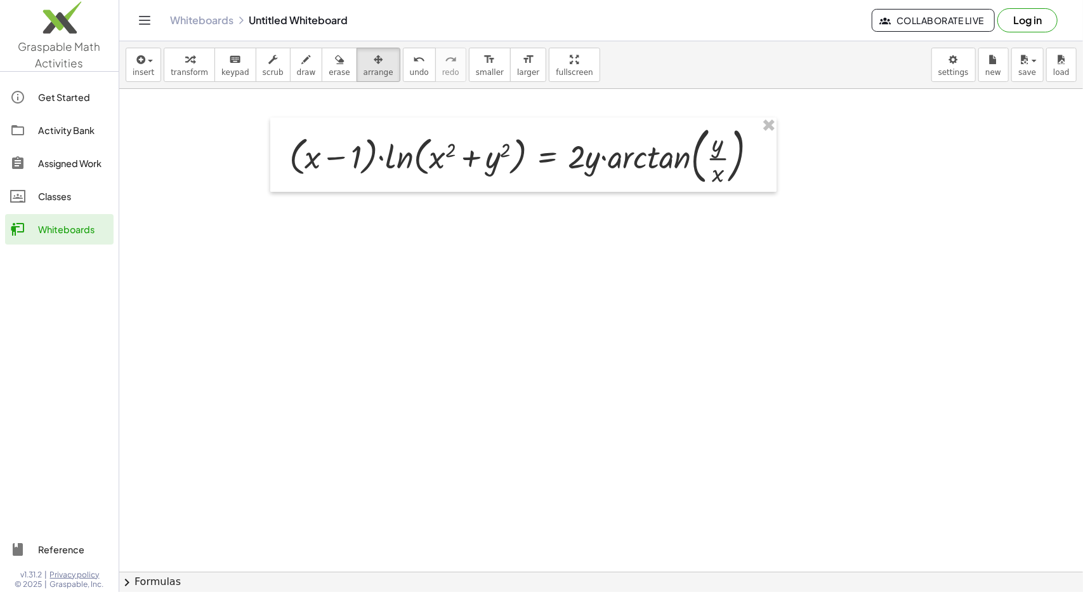
click at [142, 27] on icon "Toggle navigation" at bounding box center [144, 20] width 15 height 15
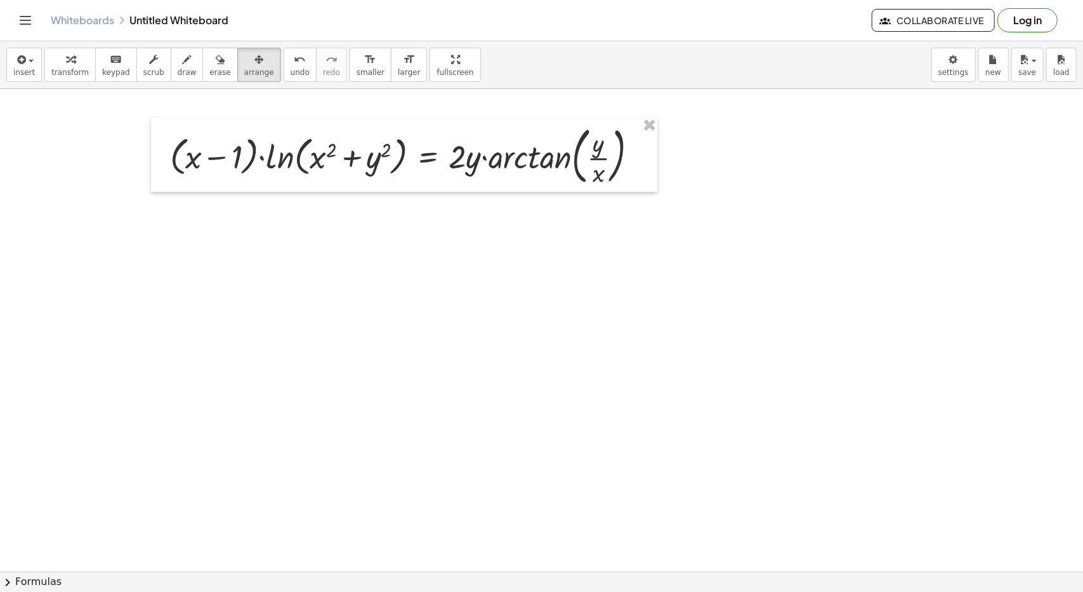
click at [114, 68] on span "keypad" at bounding box center [116, 72] width 28 height 9
click at [178, 69] on span "draw" at bounding box center [187, 72] width 19 height 9
click at [149, 60] on icon "button" at bounding box center [153, 59] width 9 height 15
click at [183, 58] on icon "button" at bounding box center [187, 59] width 9 height 15
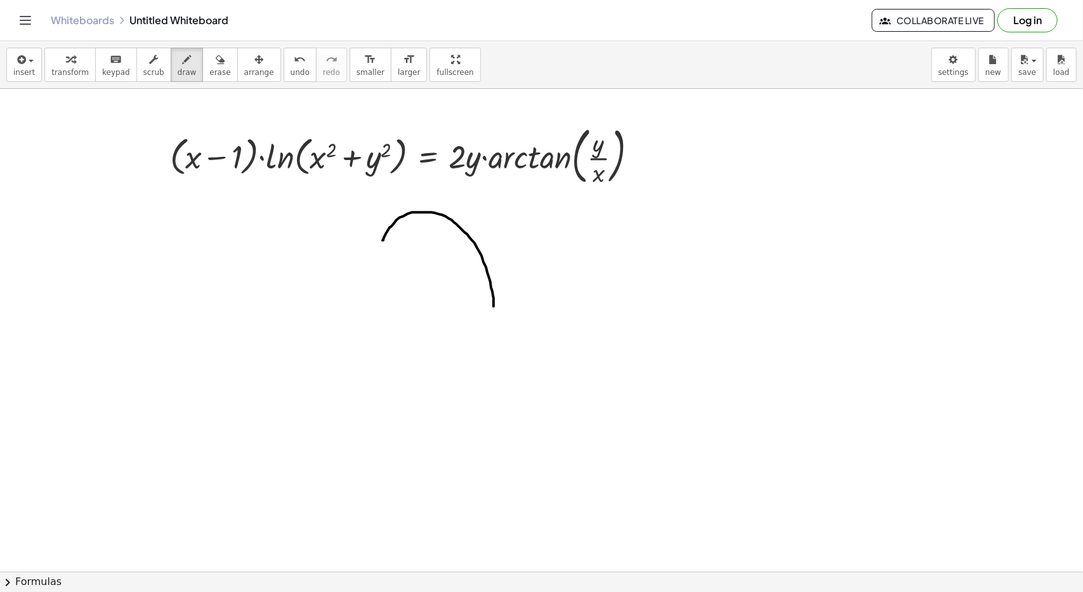
drag, startPoint x: 383, startPoint y: 239, endPoint x: 494, endPoint y: 307, distance: 129.9
click at [56, 70] on span "transform" at bounding box center [69, 72] width 37 height 9
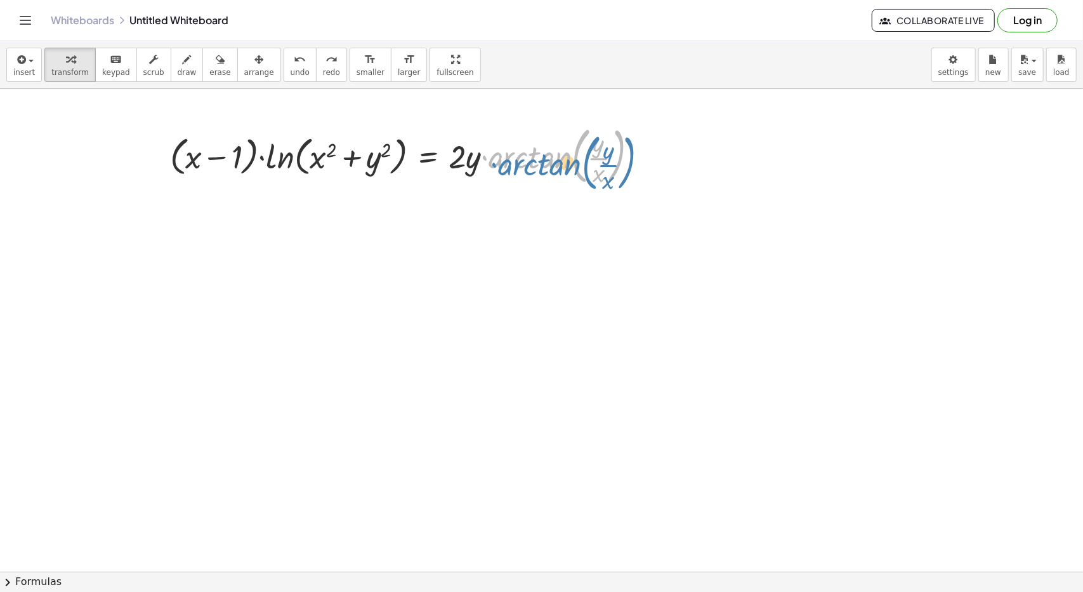
click at [527, 155] on div at bounding box center [409, 155] width 491 height 69
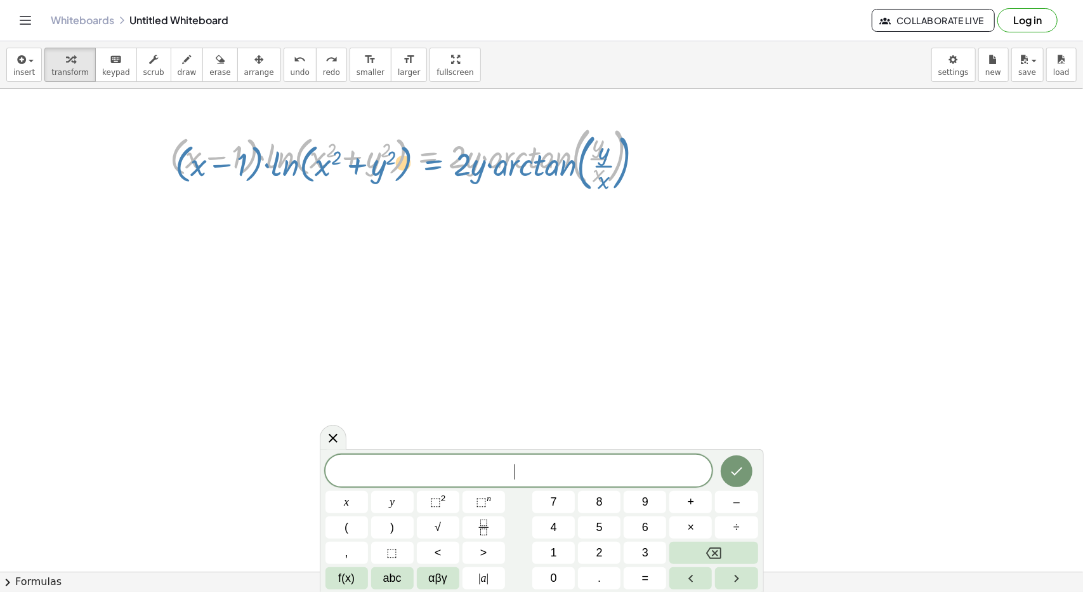
click at [424, 162] on div at bounding box center [409, 155] width 491 height 69
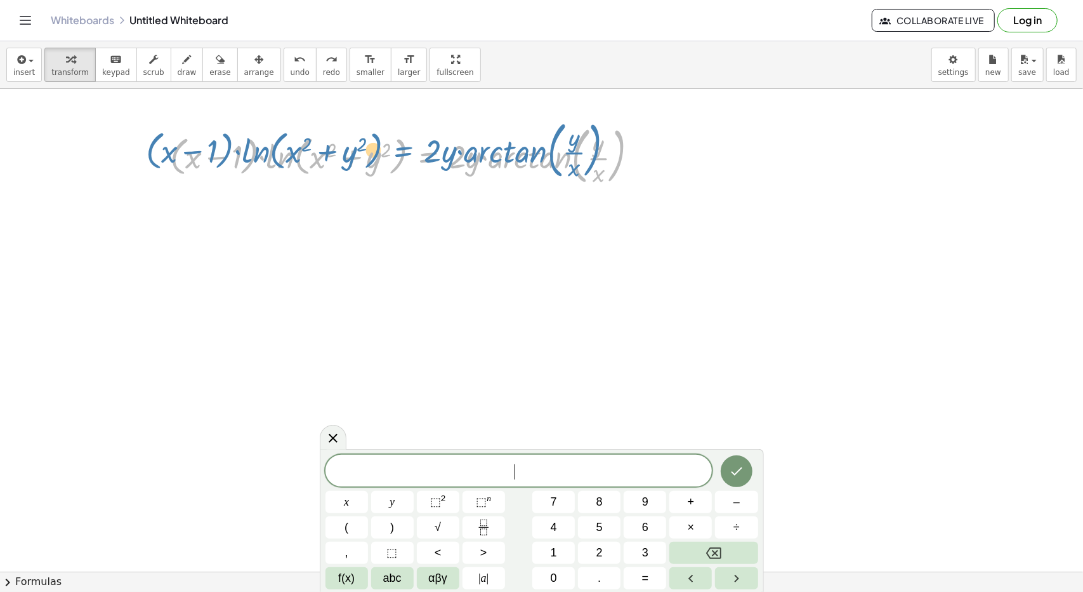
drag, startPoint x: 425, startPoint y: 154, endPoint x: 418, endPoint y: 148, distance: 9.0
click at [418, 148] on div at bounding box center [409, 155] width 491 height 69
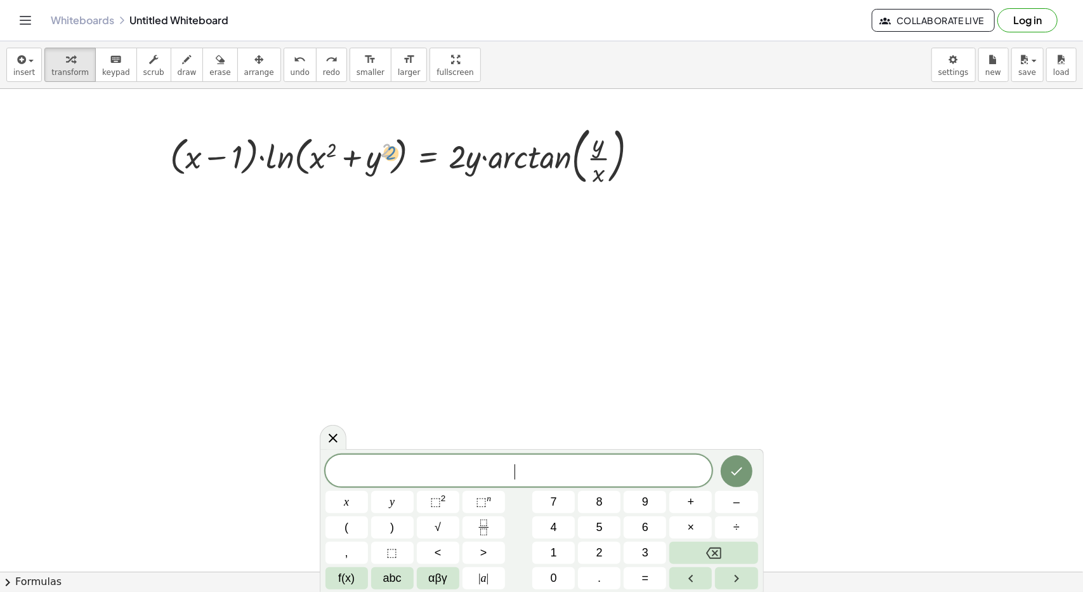
click at [395, 152] on div at bounding box center [409, 155] width 491 height 69
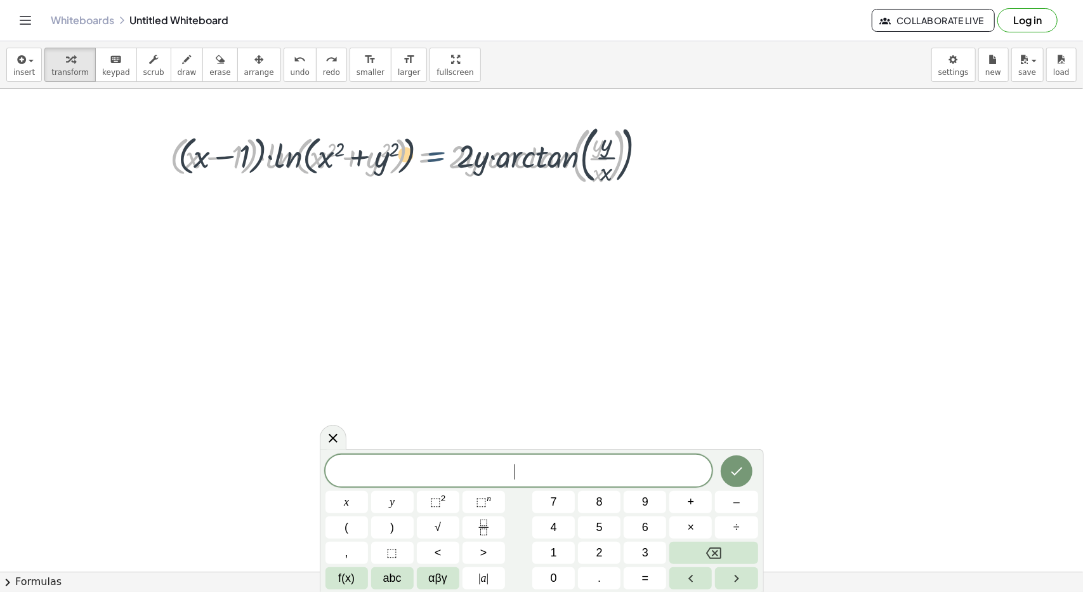
click at [440, 160] on div at bounding box center [409, 155] width 491 height 69
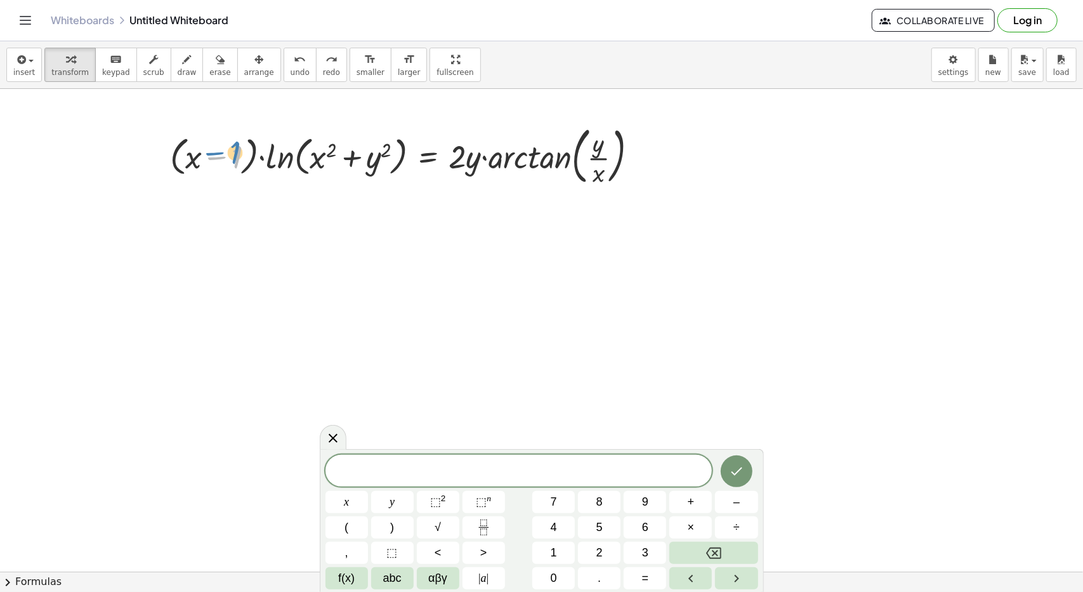
click at [214, 157] on div at bounding box center [409, 155] width 491 height 69
click at [258, 151] on div at bounding box center [409, 155] width 491 height 69
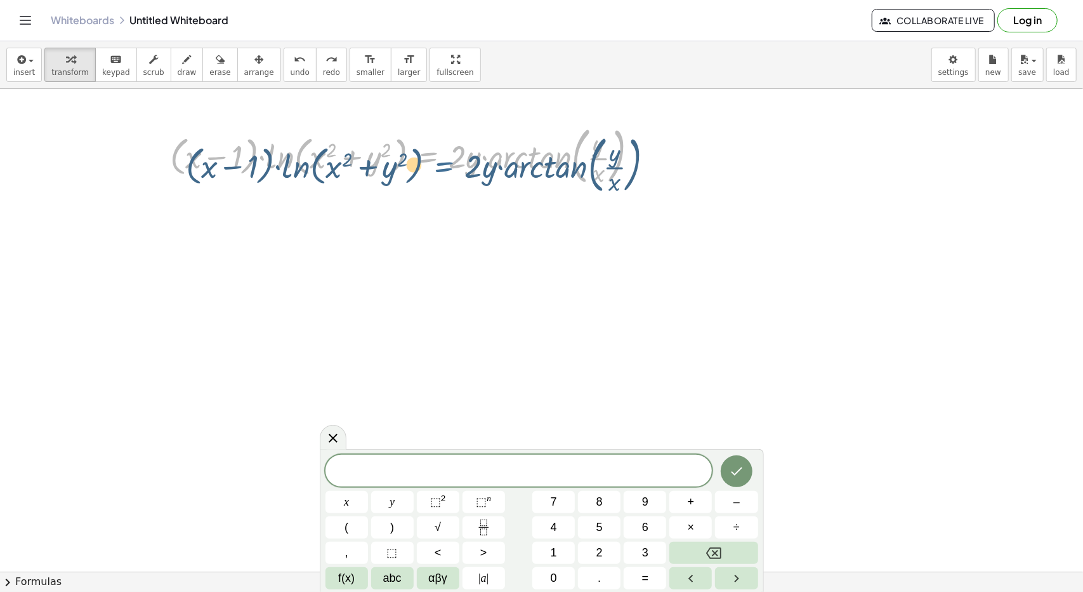
click at [433, 155] on div at bounding box center [409, 155] width 491 height 69
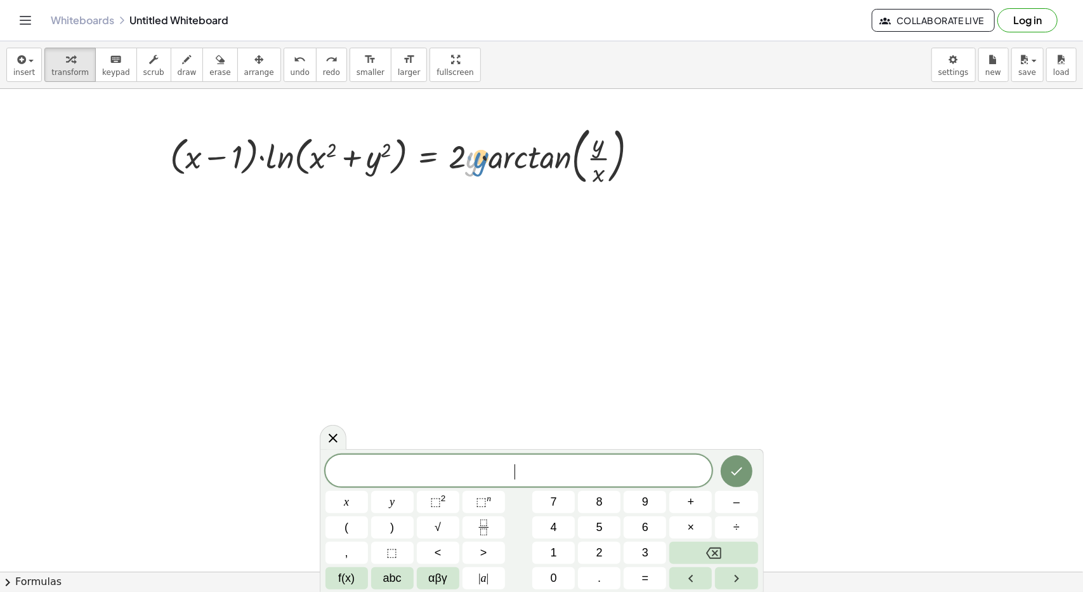
click at [472, 156] on div at bounding box center [409, 155] width 491 height 69
drag, startPoint x: 461, startPoint y: 154, endPoint x: 461, endPoint y: 162, distance: 8.9
click at [461, 162] on div at bounding box center [409, 155] width 491 height 69
click at [477, 161] on div at bounding box center [409, 155] width 491 height 69
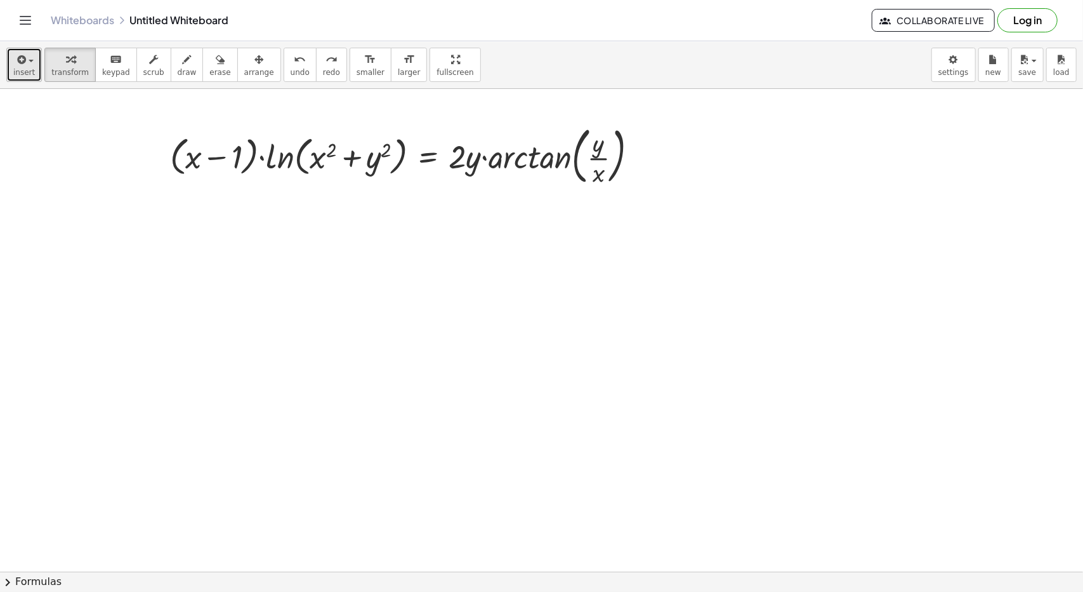
click at [27, 56] on div "button" at bounding box center [24, 58] width 22 height 15
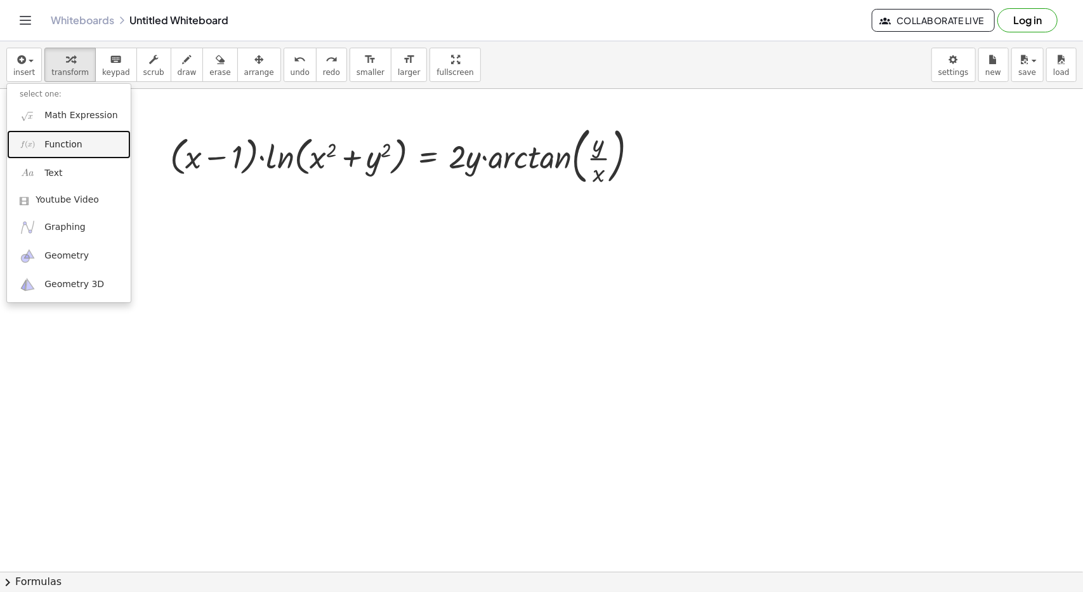
click at [58, 142] on span "Function" at bounding box center [63, 144] width 38 height 13
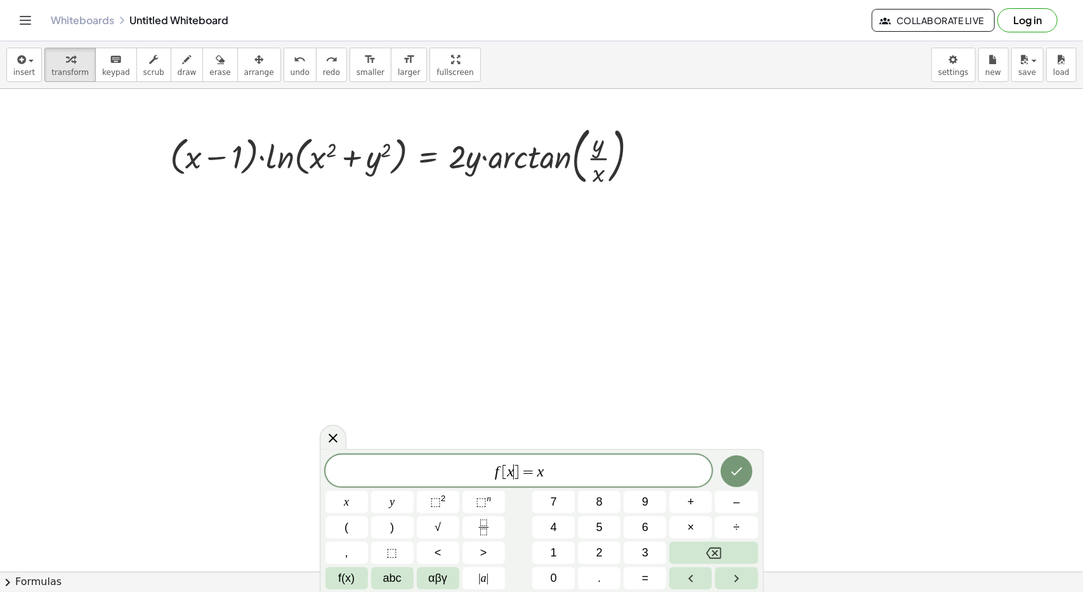
click at [512, 474] on var "x" at bounding box center [510, 471] width 7 height 17
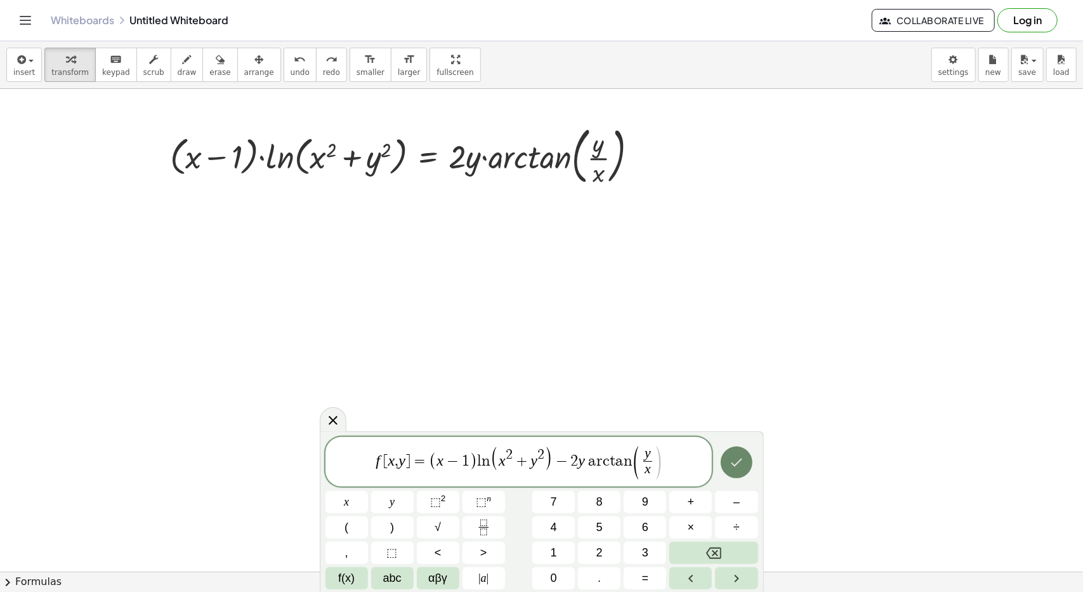
click at [747, 456] on button "Done" at bounding box center [737, 462] width 32 height 32
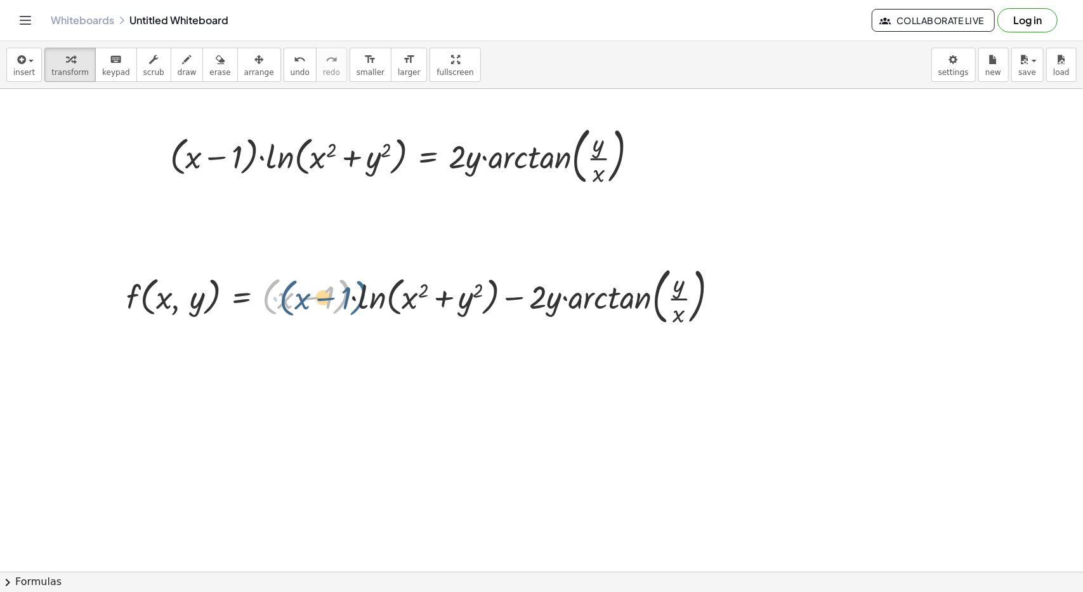
drag, startPoint x: 340, startPoint y: 294, endPoint x: 349, endPoint y: 296, distance: 9.0
click at [349, 296] on div at bounding box center [427, 295] width 615 height 69
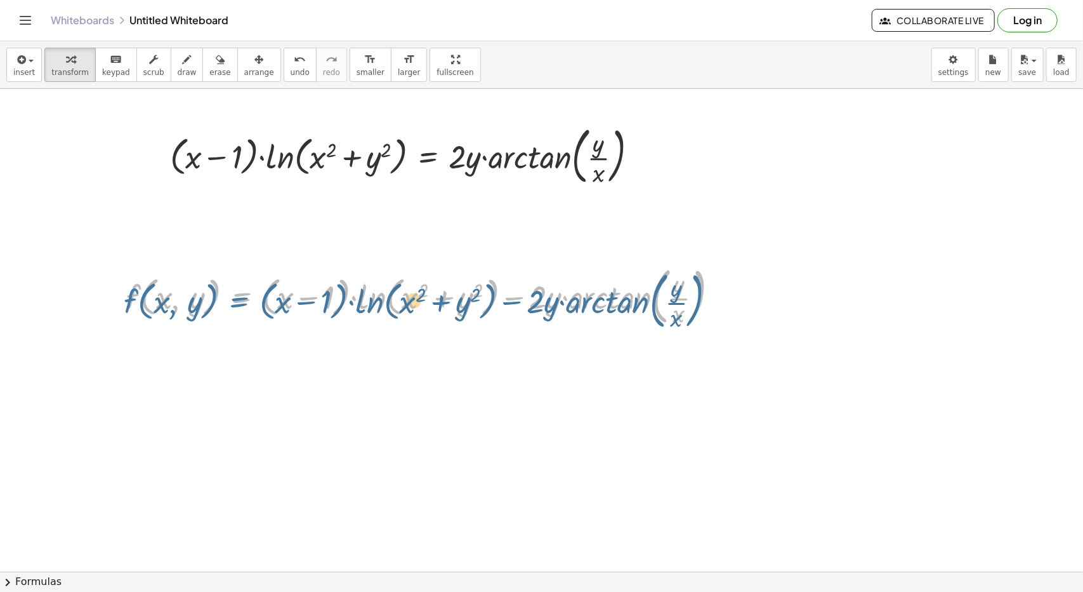
click at [239, 298] on div at bounding box center [427, 295] width 615 height 69
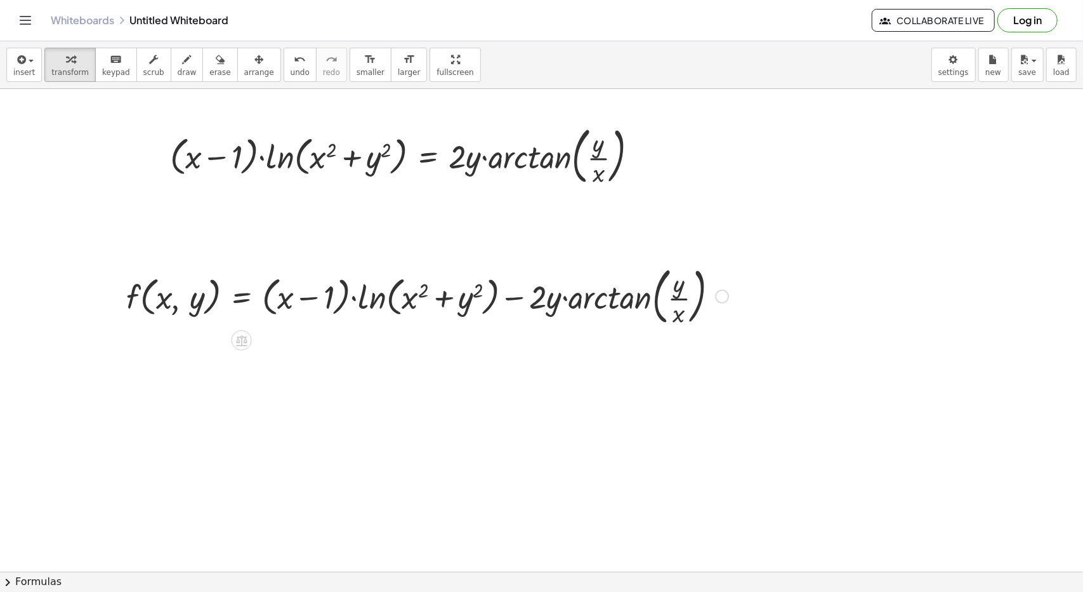
click at [724, 293] on div at bounding box center [722, 296] width 14 height 14
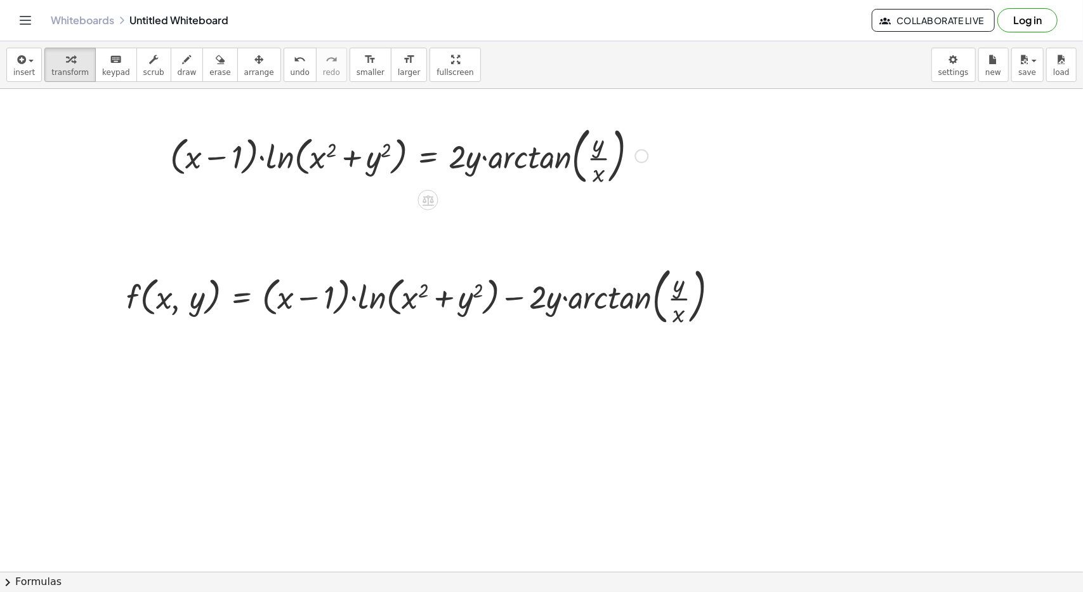
click at [641, 152] on div at bounding box center [642, 156] width 14 height 14
click at [422, 197] on icon at bounding box center [427, 200] width 13 height 13
click at [473, 197] on icon at bounding box center [478, 199] width 11 height 11
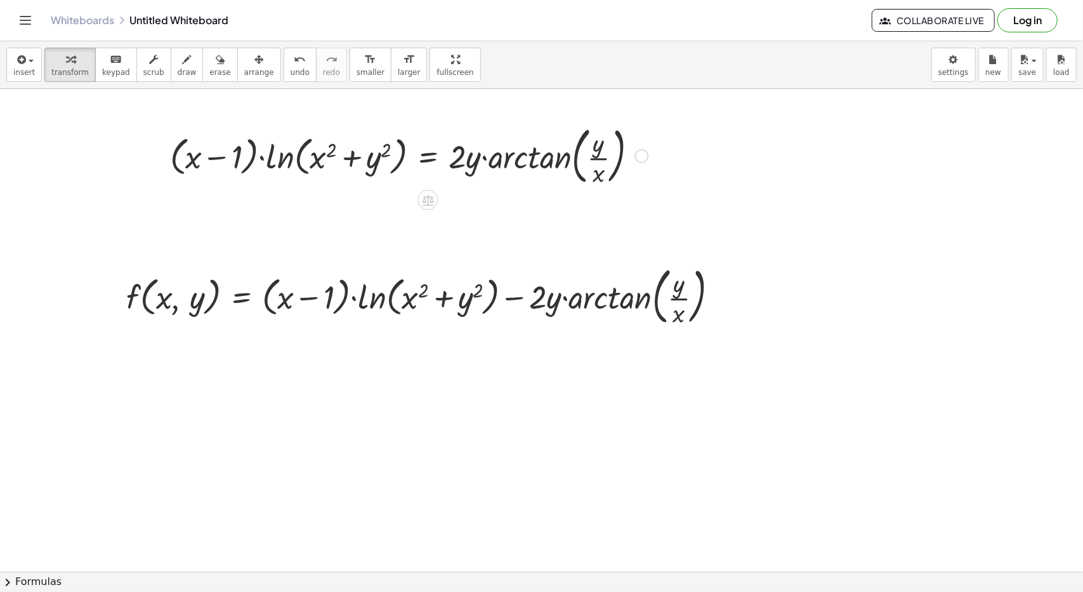
click at [644, 157] on div "Fix a mistake Transform line Copy line as LaTeX Copy derivation as LaTeX Expand…" at bounding box center [642, 156] width 14 height 14
click at [130, 298] on div at bounding box center [427, 295] width 615 height 69
drag, startPoint x: 130, startPoint y: 298, endPoint x: 137, endPoint y: 294, distance: 8.0
click at [137, 294] on div at bounding box center [427, 295] width 615 height 69
